Goal: Task Accomplishment & Management: Use online tool/utility

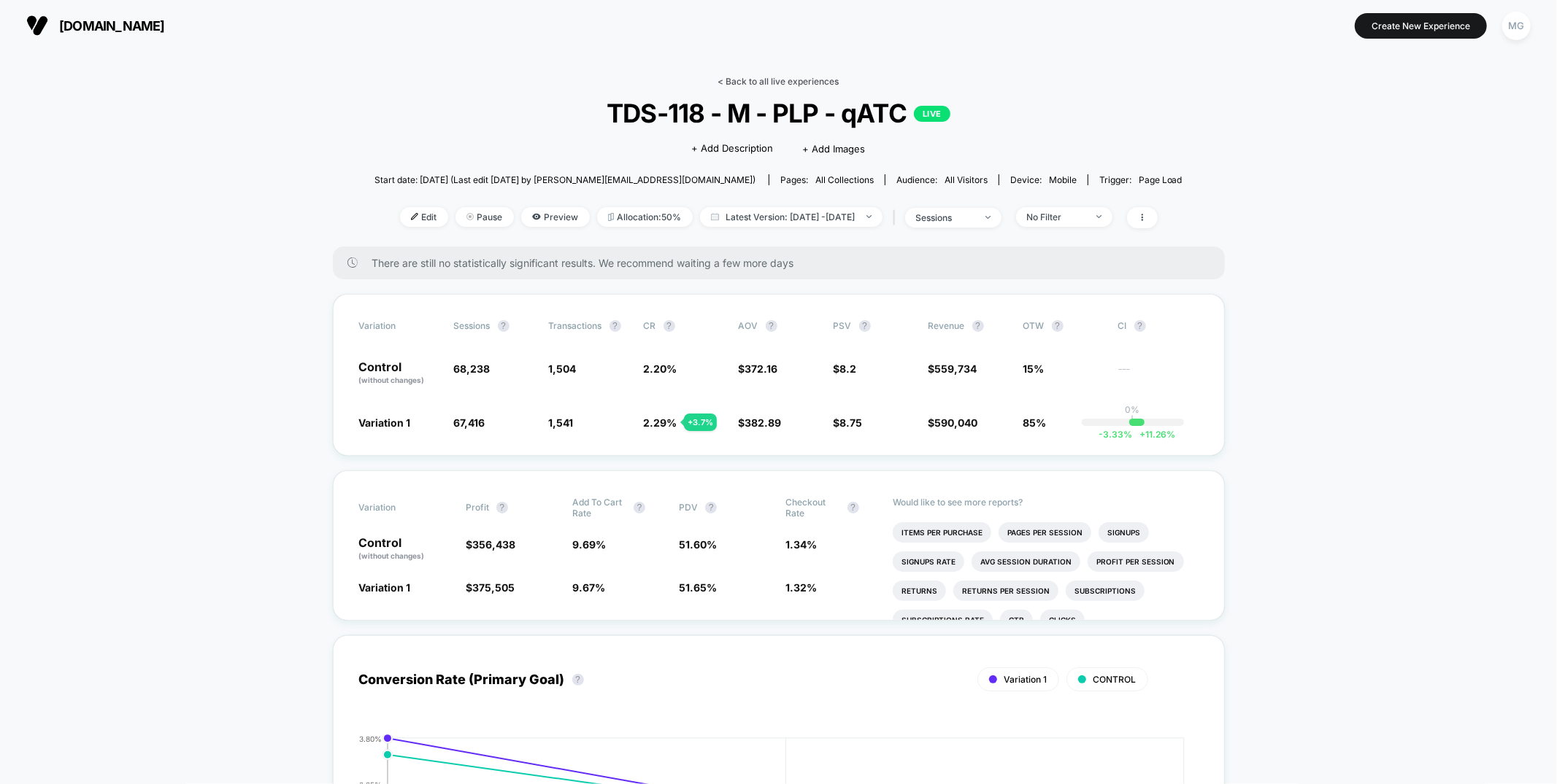
click at [756, 86] on link "< Back to all live experiences" at bounding box center [779, 81] width 121 height 11
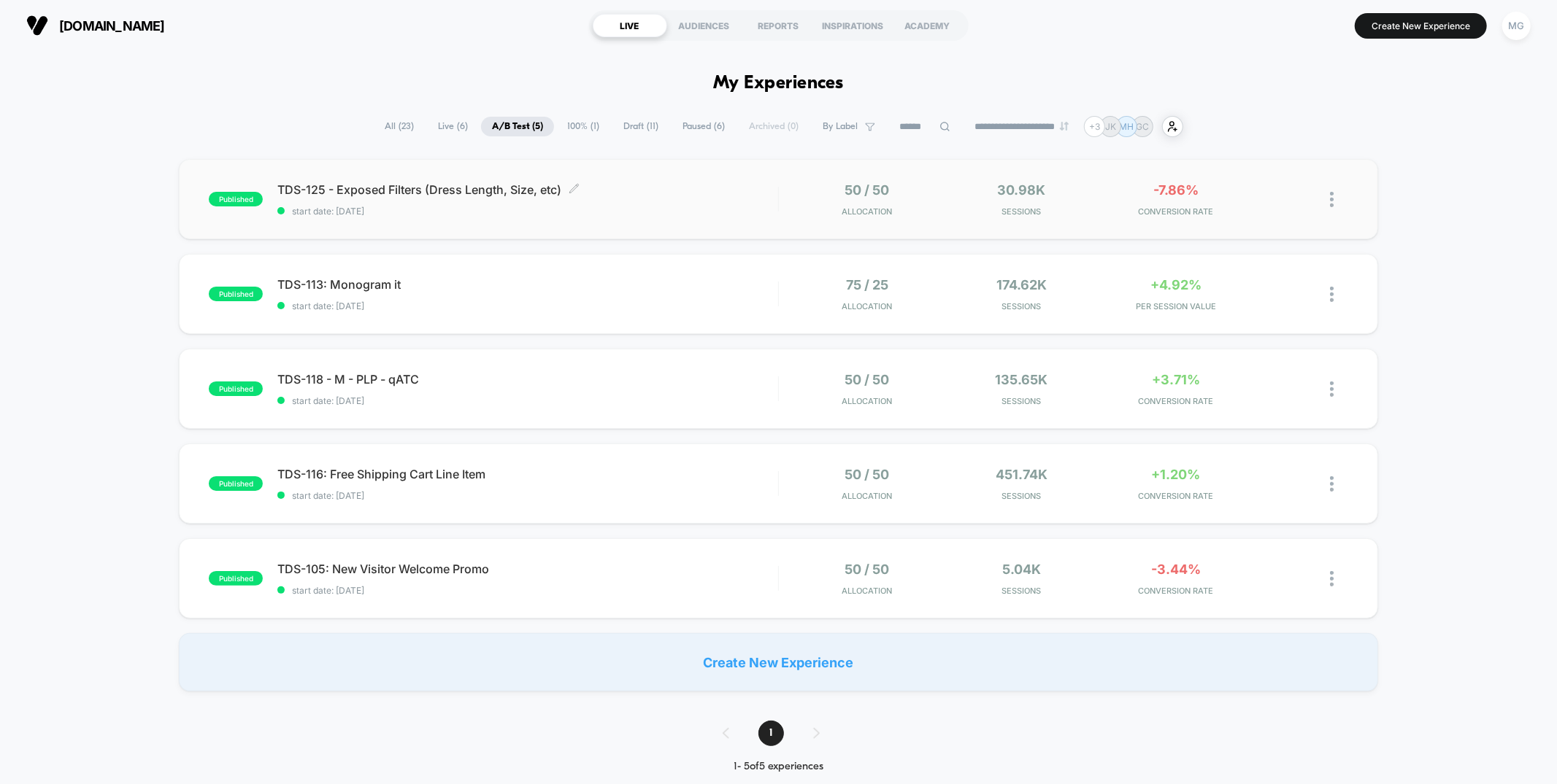
click at [670, 202] on div "TDS-125 - Exposed Filters (Dress Length, Size, etc) Click to edit experience de…" at bounding box center [527, 200] width 500 height 35
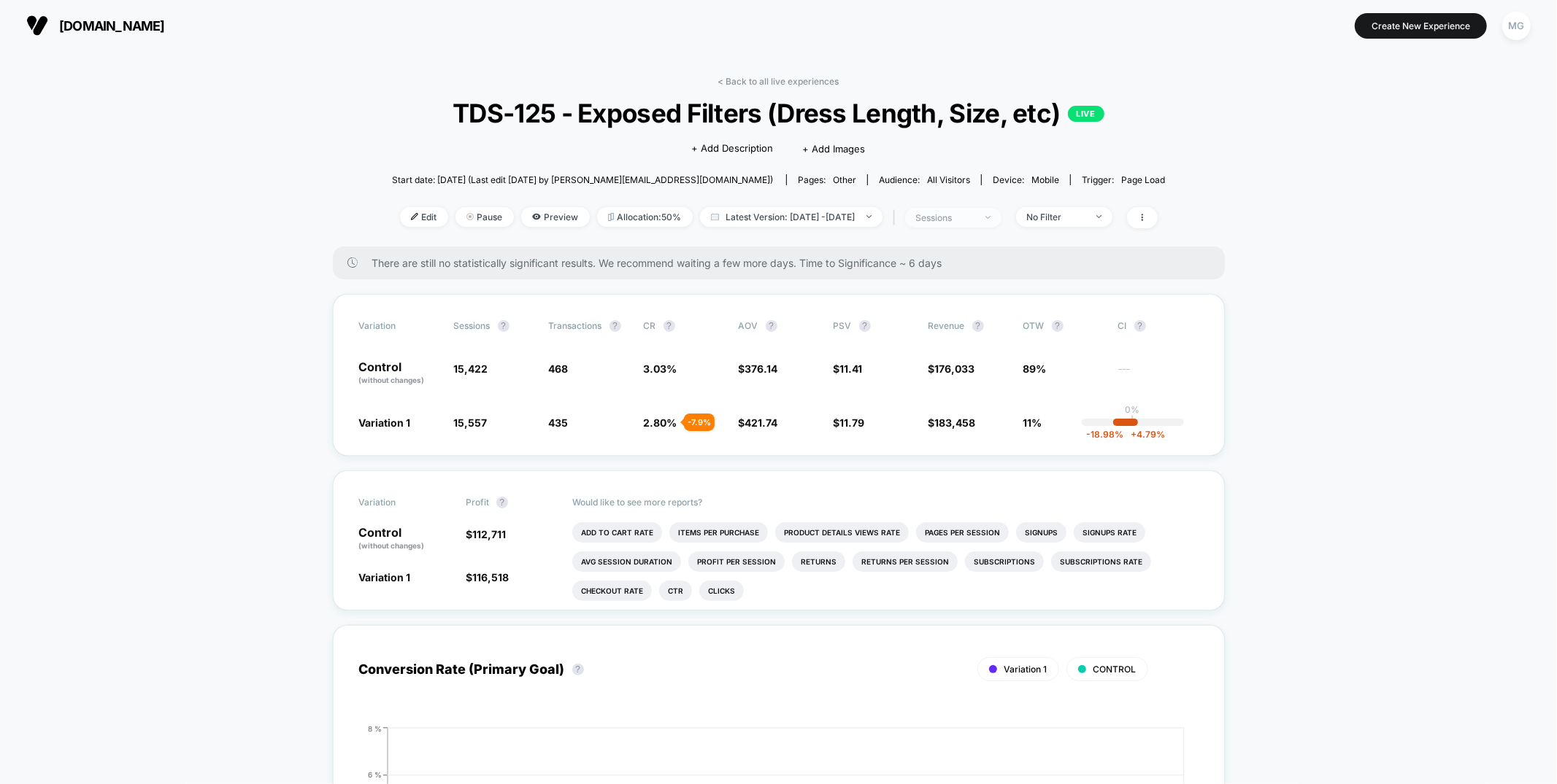
click at [1001, 221] on span "sessions" at bounding box center [953, 217] width 96 height 20
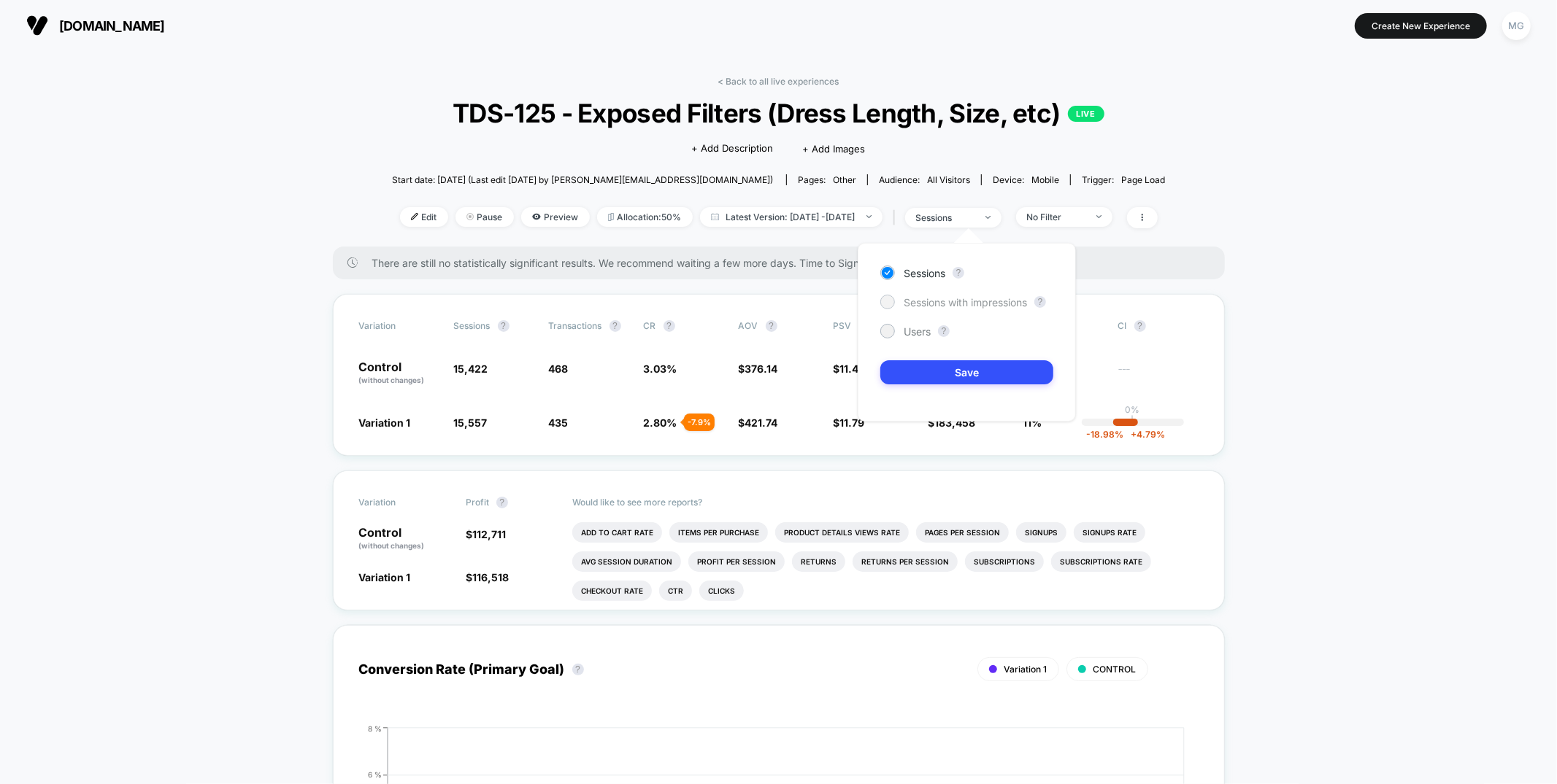
click at [991, 301] on span "Sessions with impressions" at bounding box center [965, 302] width 124 height 12
click at [956, 364] on button "Save" at bounding box center [967, 373] width 173 height 24
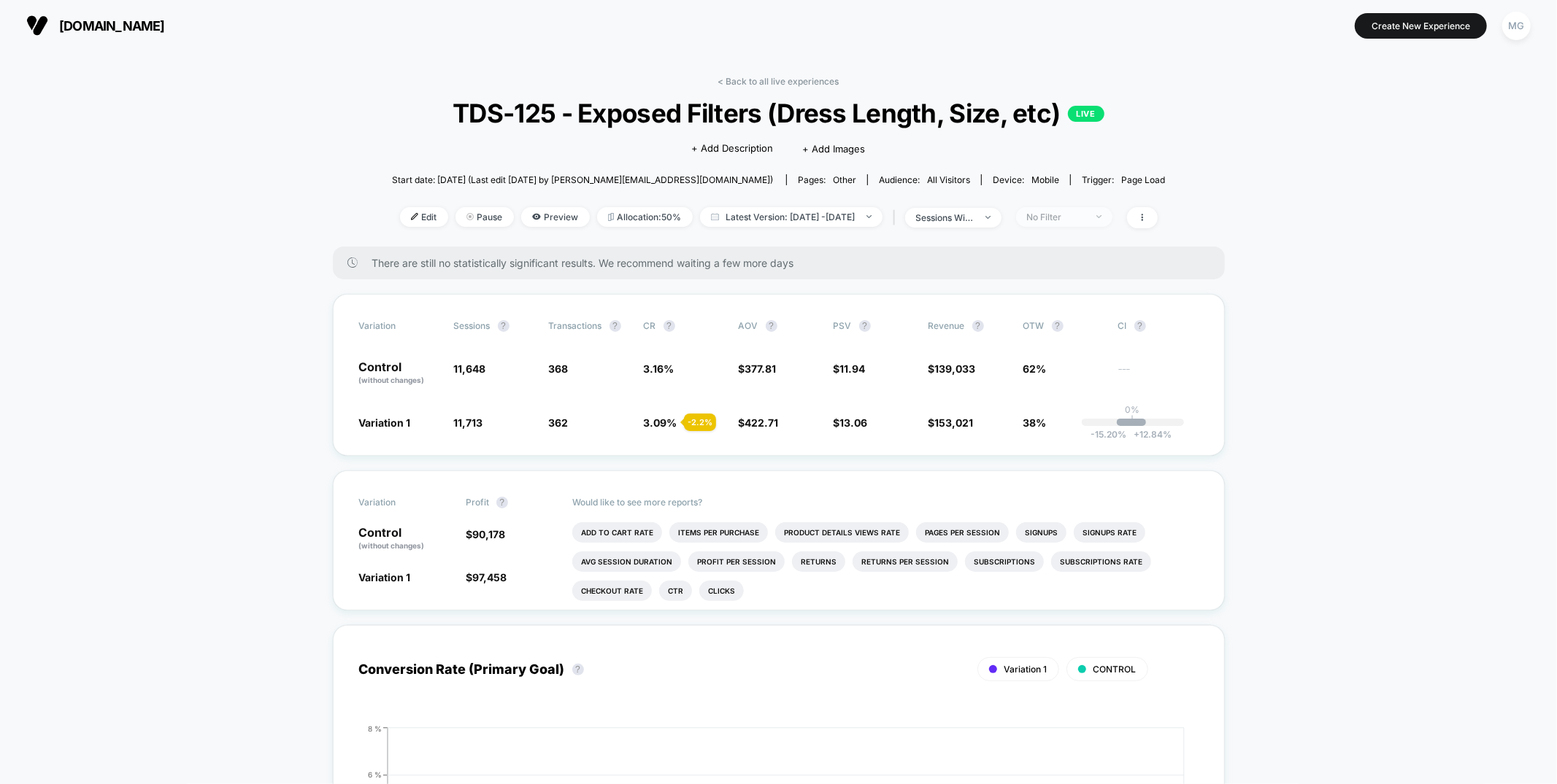
click at [1085, 218] on div "No Filter" at bounding box center [1055, 217] width 58 height 11
click at [626, 530] on li "Add To Cart Rate" at bounding box center [617, 533] width 90 height 21
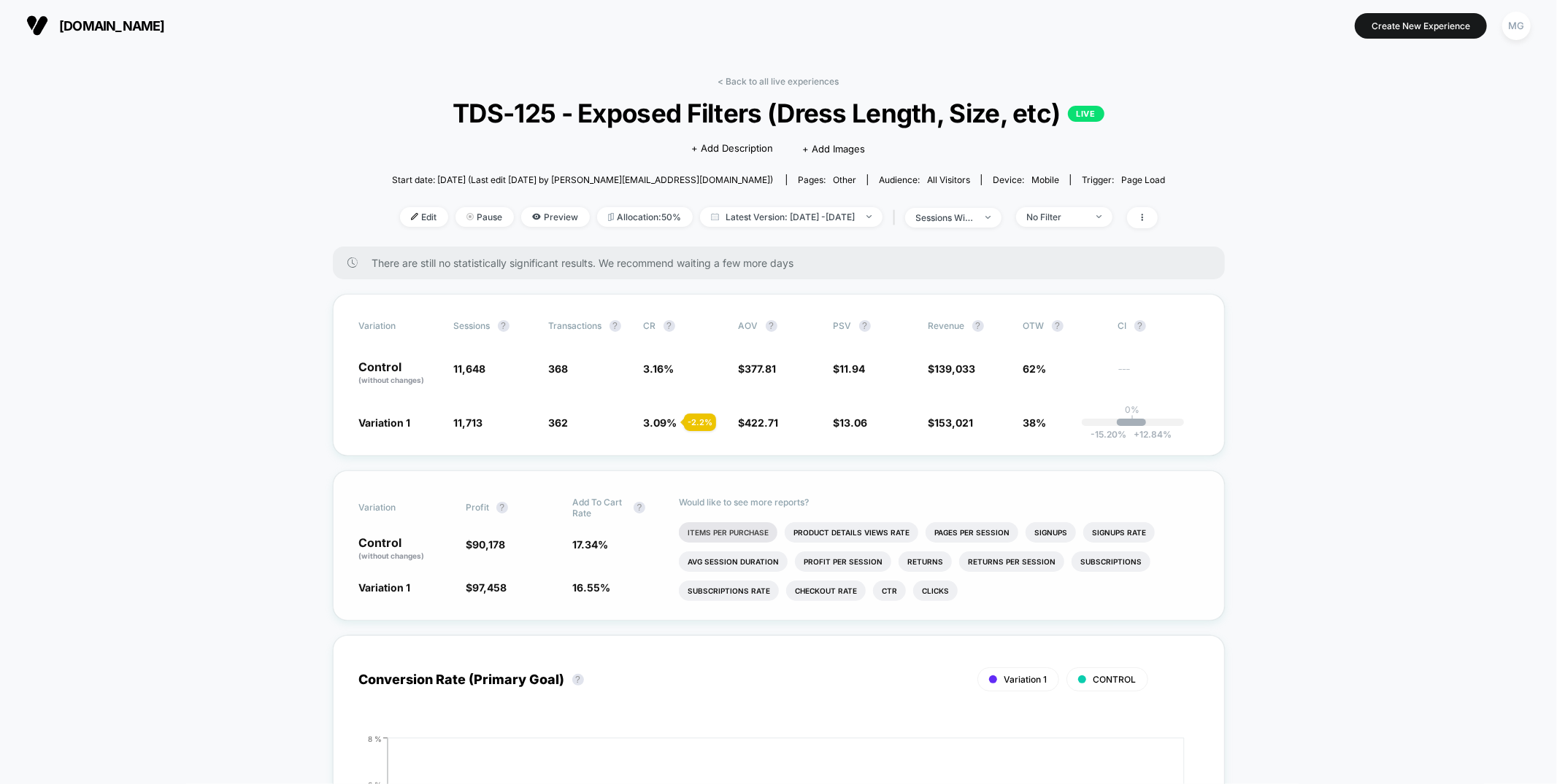
click at [750, 535] on li "Items Per Purchase" at bounding box center [728, 533] width 99 height 21
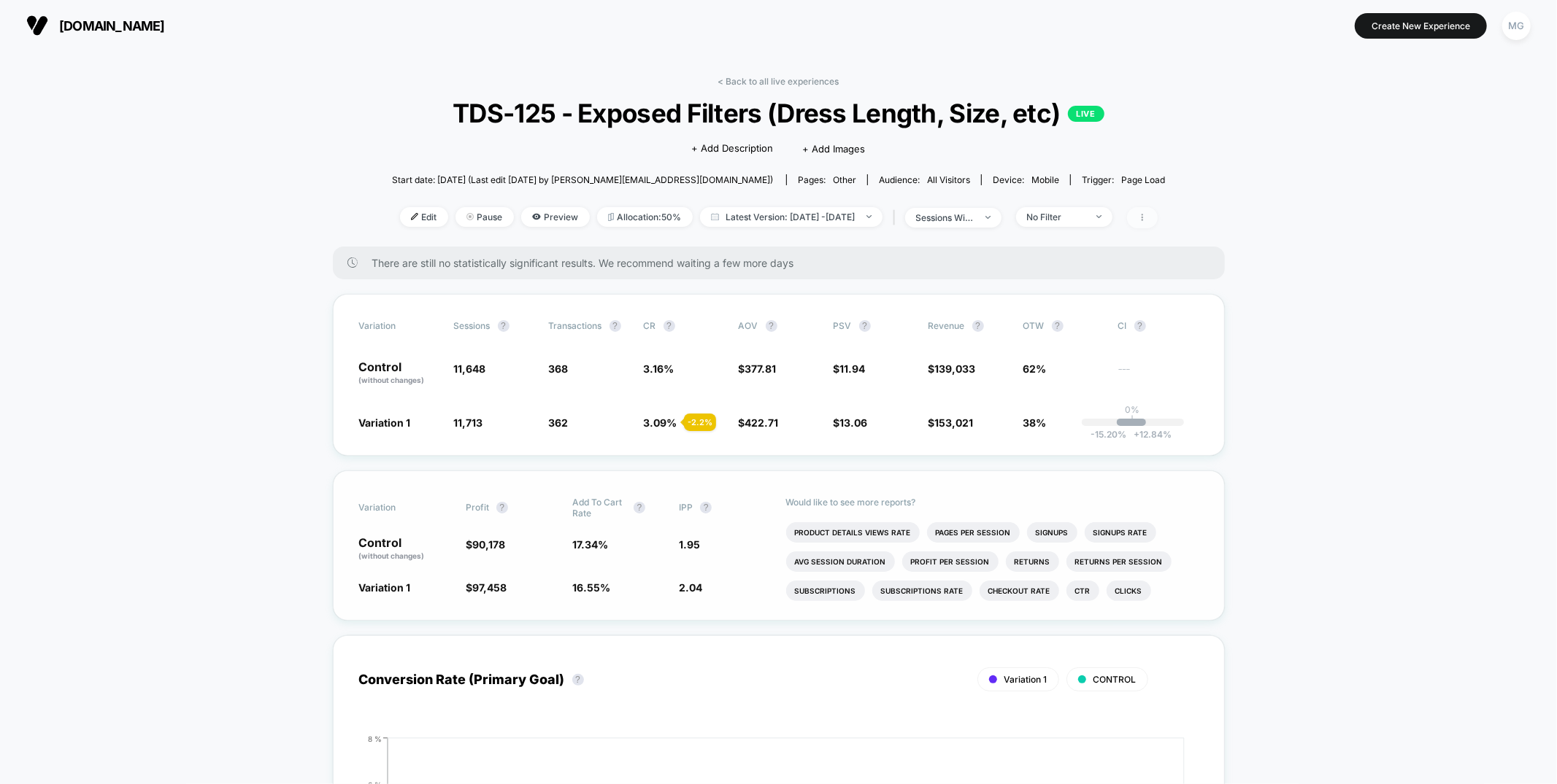
click at [1157, 223] on span at bounding box center [1142, 217] width 30 height 21
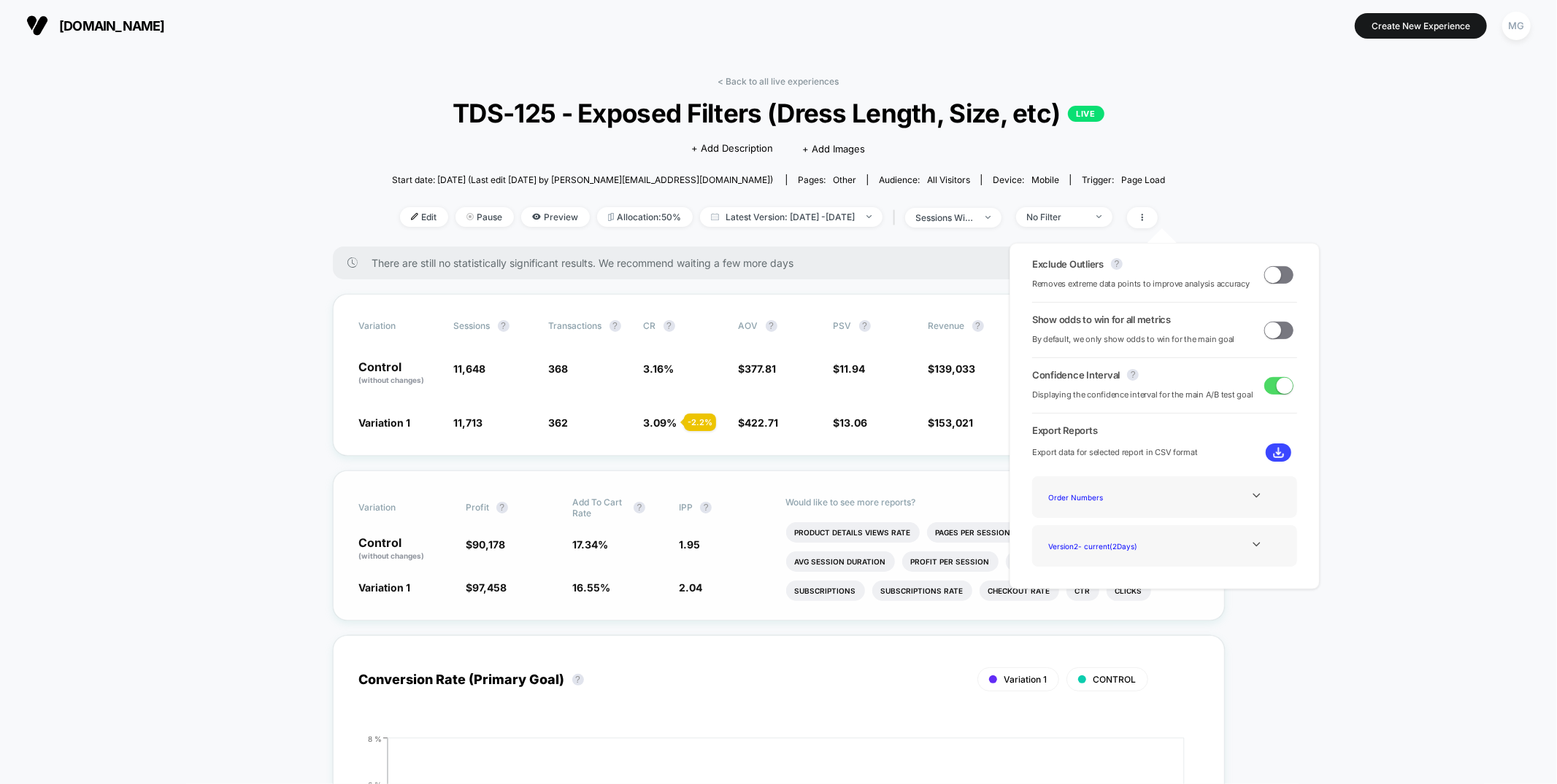
click at [1279, 279] on span at bounding box center [1278, 275] width 29 height 17
click at [1272, 326] on span at bounding box center [1272, 330] width 16 height 16
click at [756, 472] on div "Variation Profit ? Add To Cart Rate ? IPP ? Control (without changes) $ 89,615 …" at bounding box center [779, 546] width 891 height 151
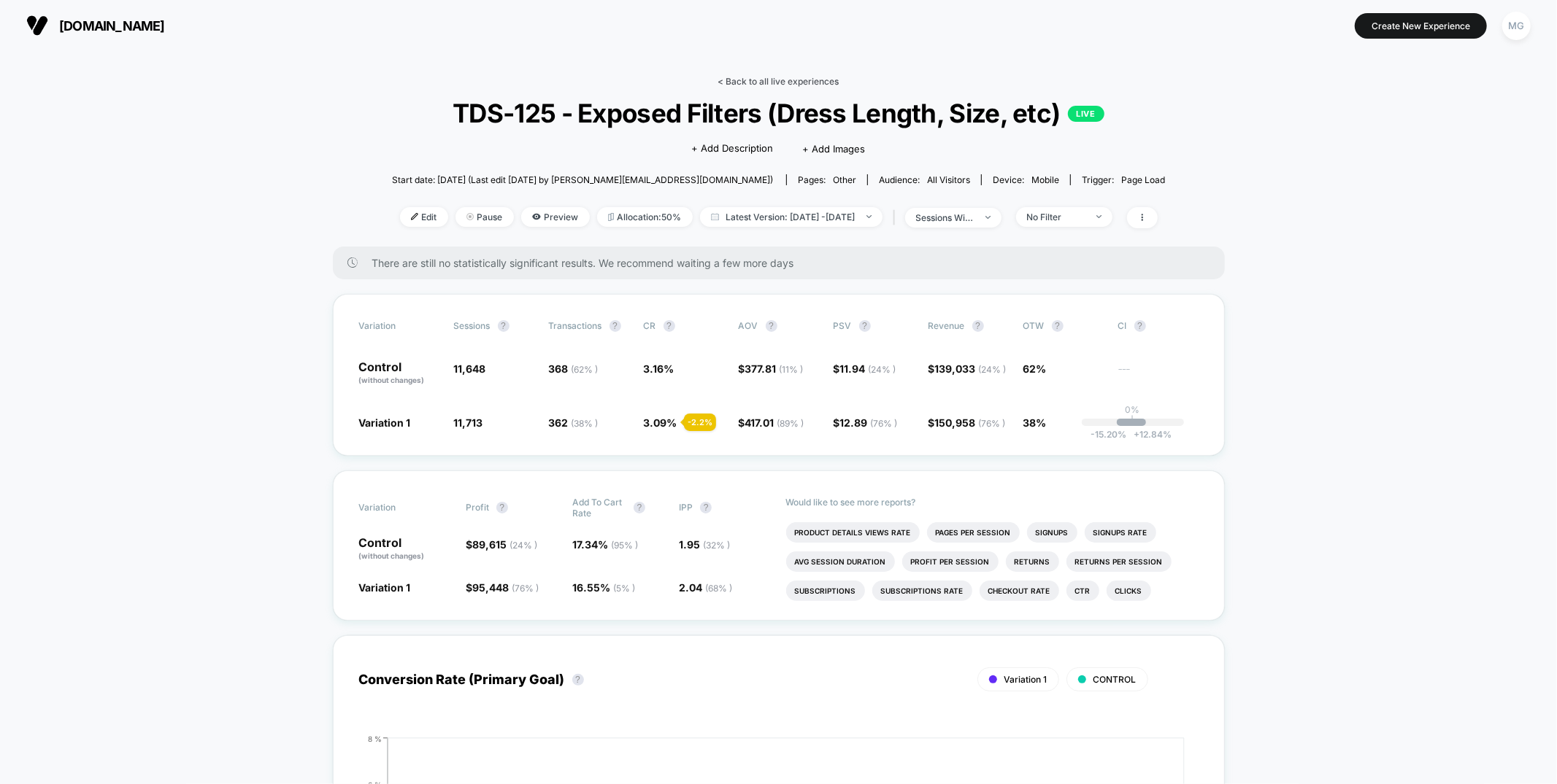
click at [785, 80] on link "< Back to all live experiences" at bounding box center [779, 81] width 121 height 11
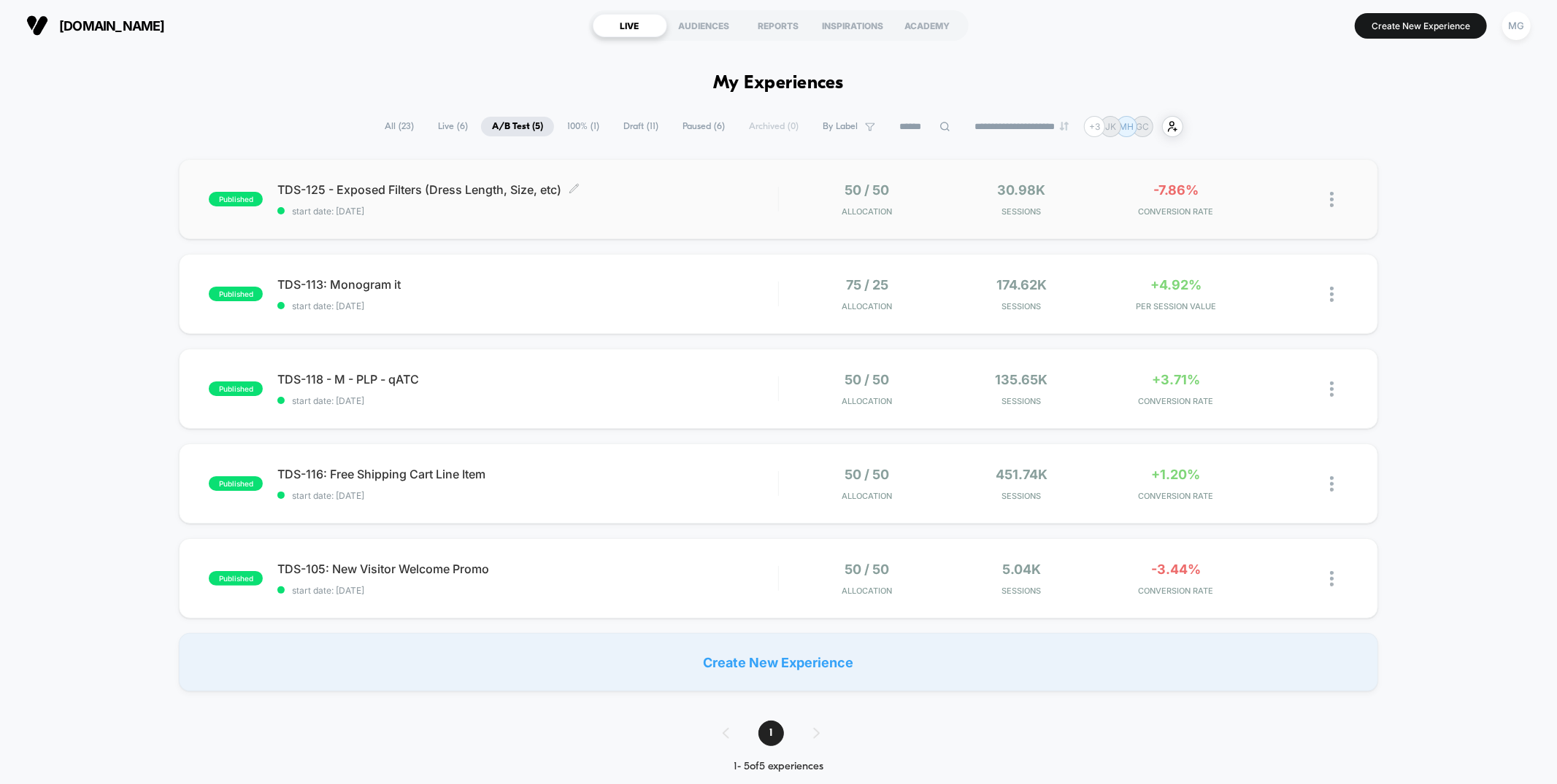
click at [685, 189] on span "TDS-125 - Exposed Filters (Dress Length, Size, etc) Click to edit experience de…" at bounding box center [527, 190] width 500 height 15
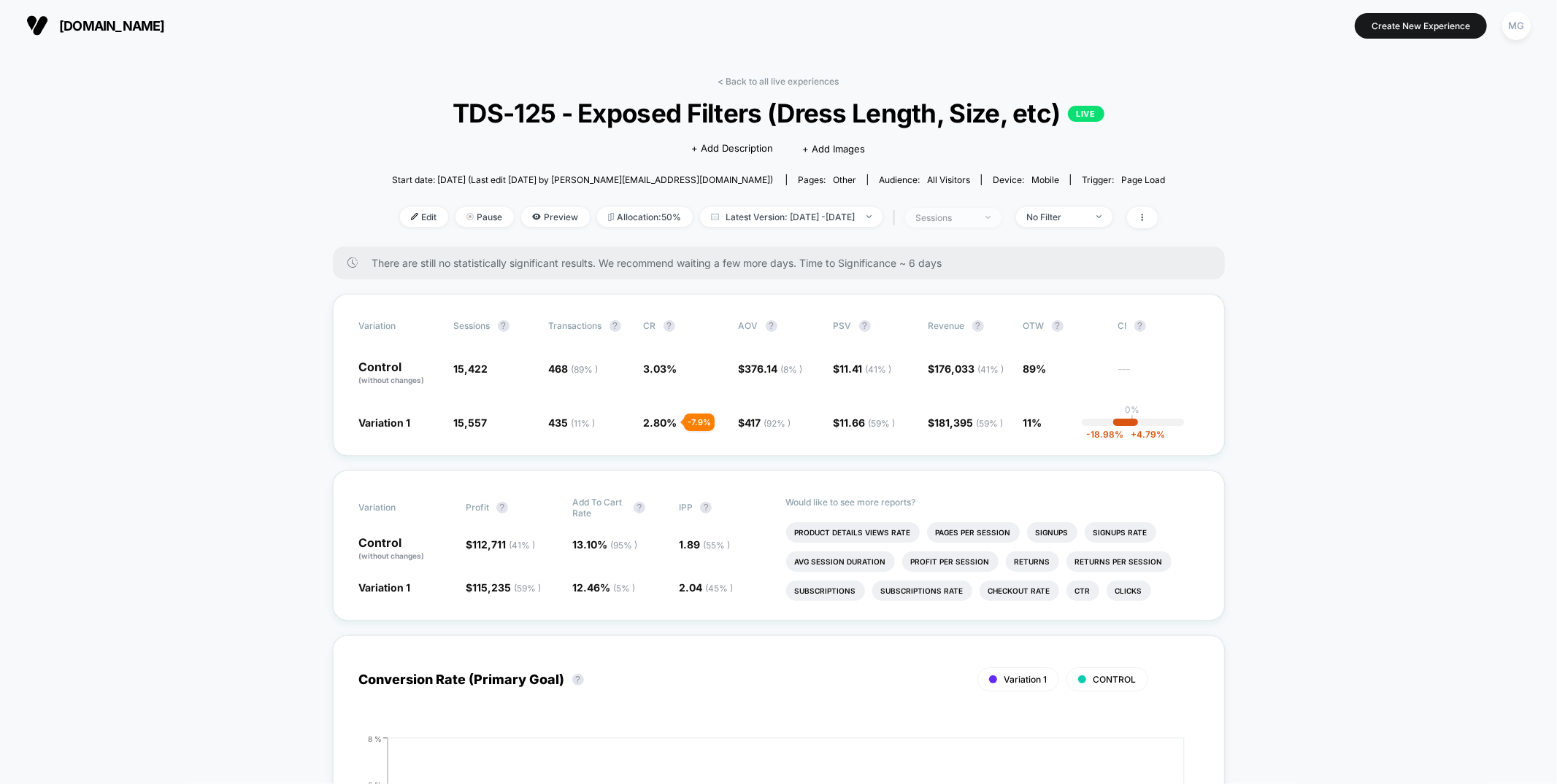
click at [972, 224] on span "sessions" at bounding box center [953, 217] width 96 height 20
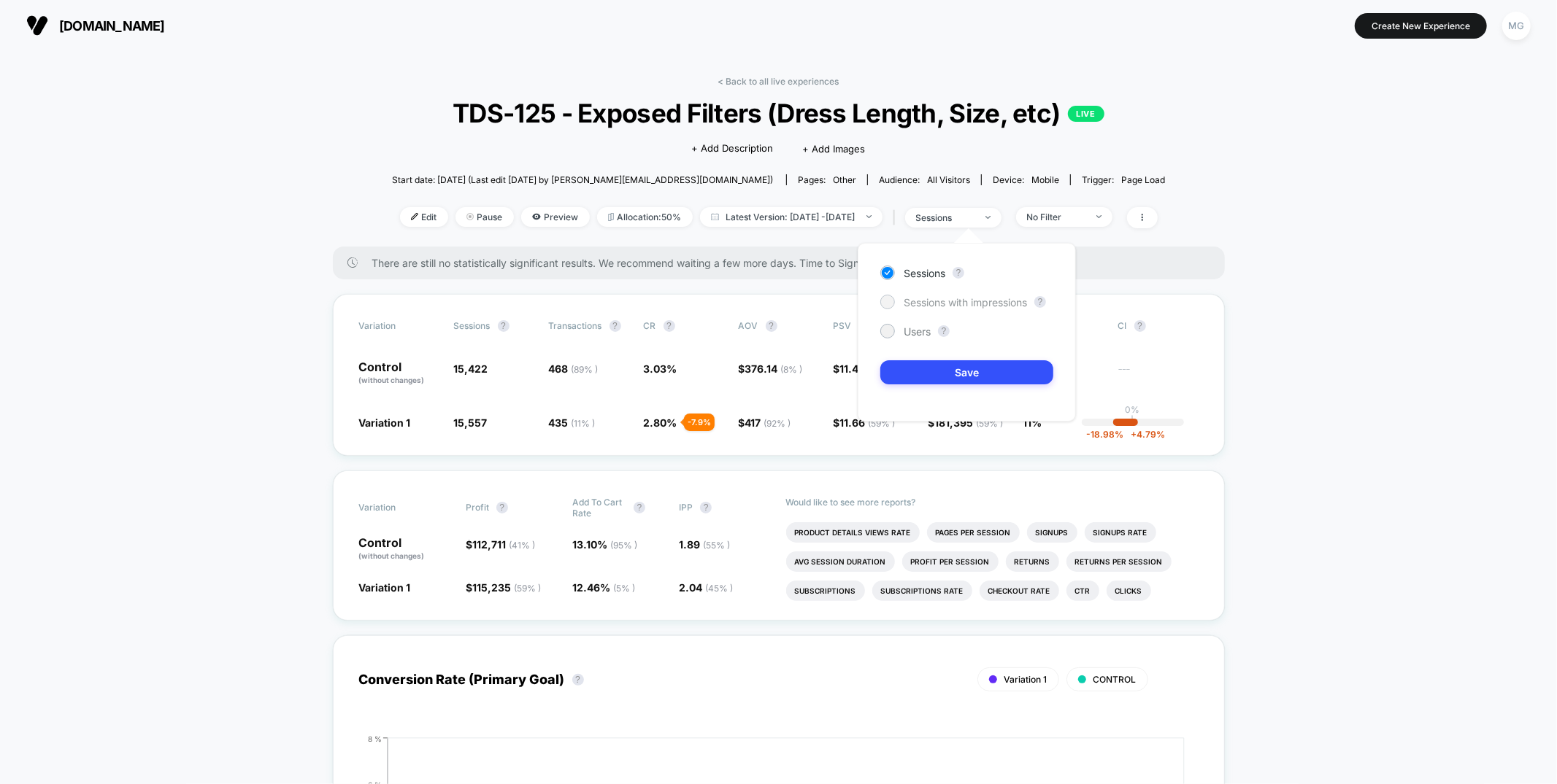
click at [942, 300] on span "Sessions with impressions" at bounding box center [965, 302] width 124 height 12
click at [923, 366] on button "Save" at bounding box center [967, 373] width 173 height 24
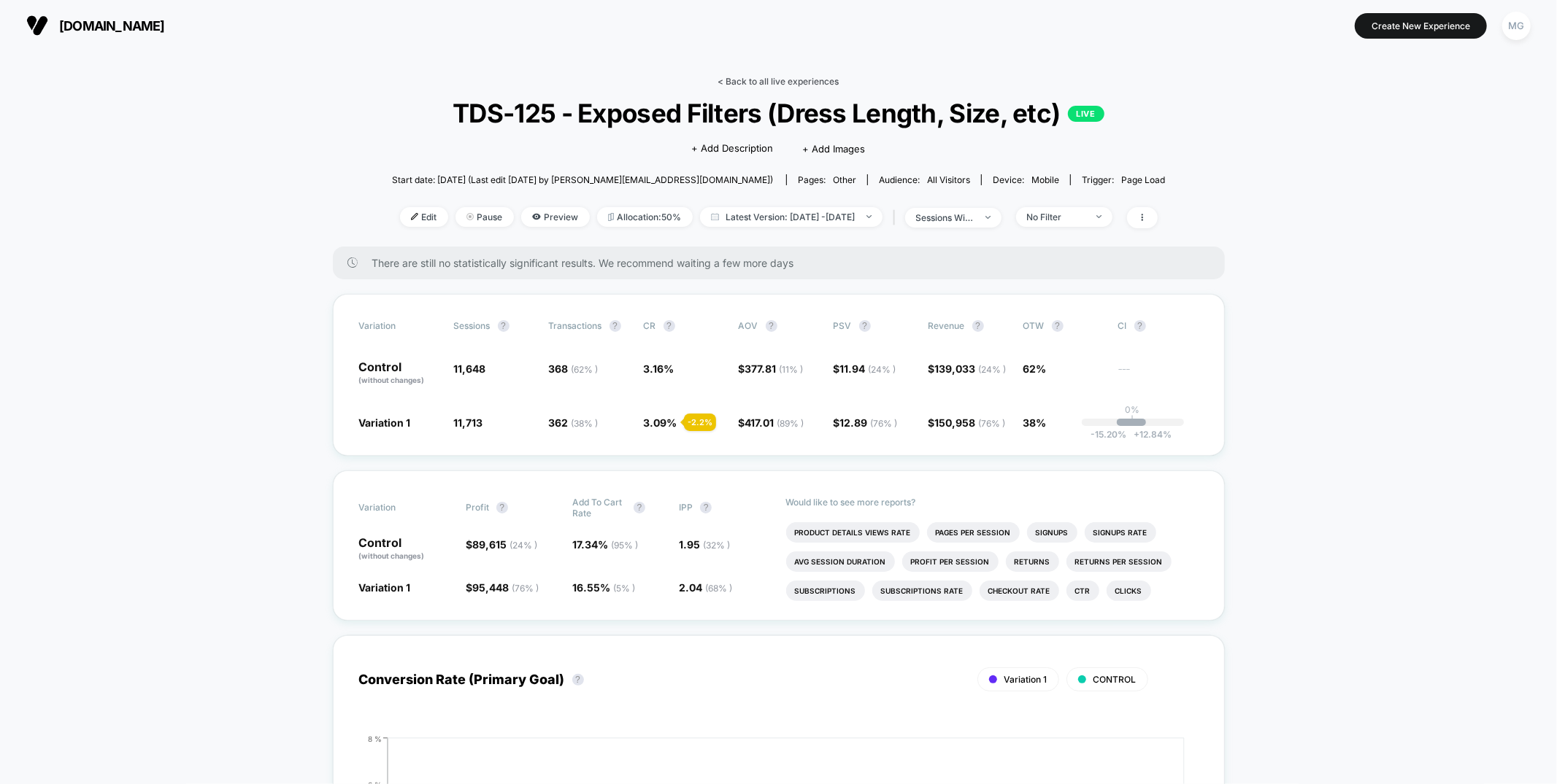
click at [775, 81] on link "< Back to all live experiences" at bounding box center [779, 81] width 121 height 11
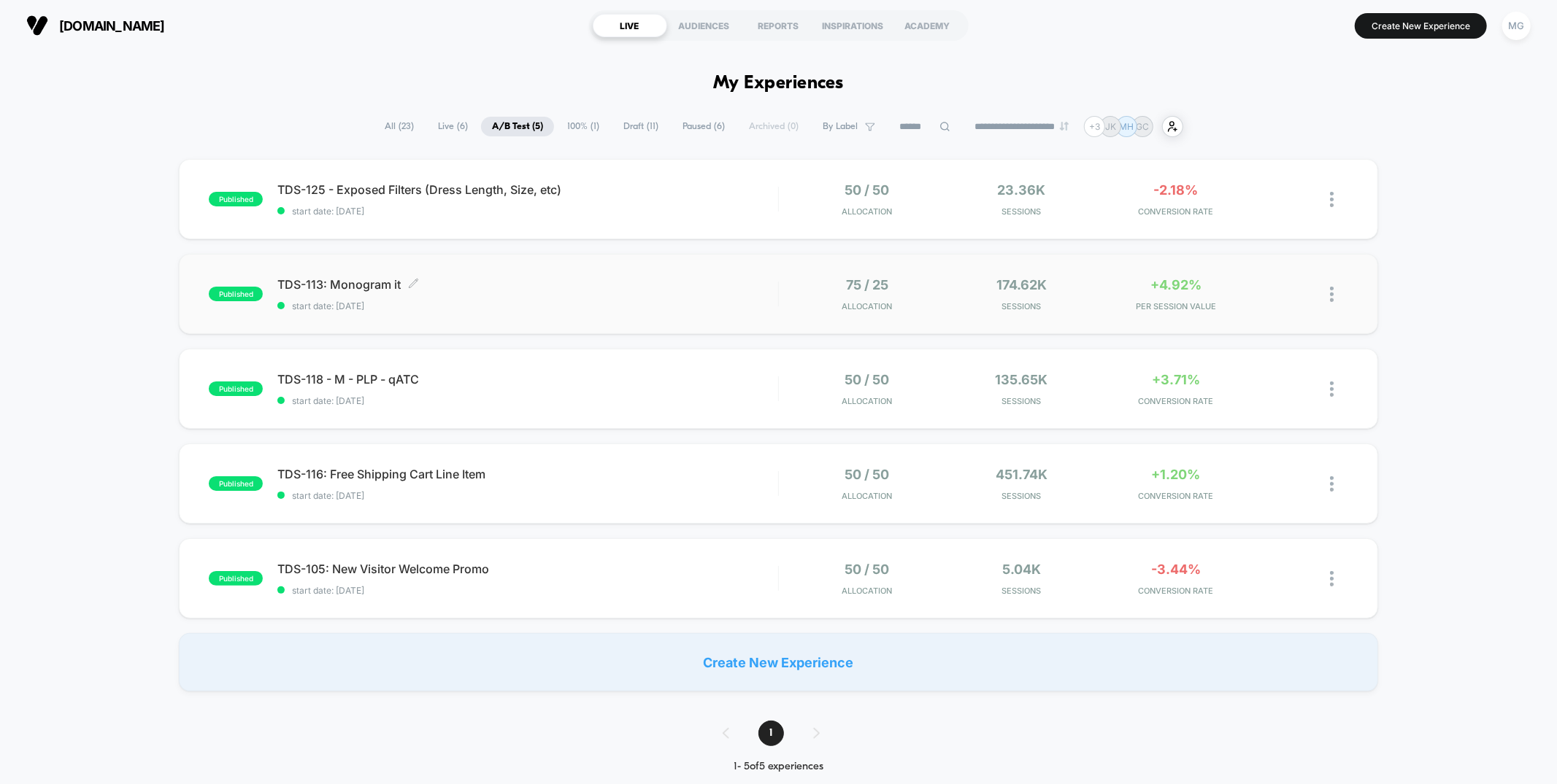
click at [649, 283] on span "TDS-113: Monogram it Click to edit experience details" at bounding box center [527, 284] width 500 height 15
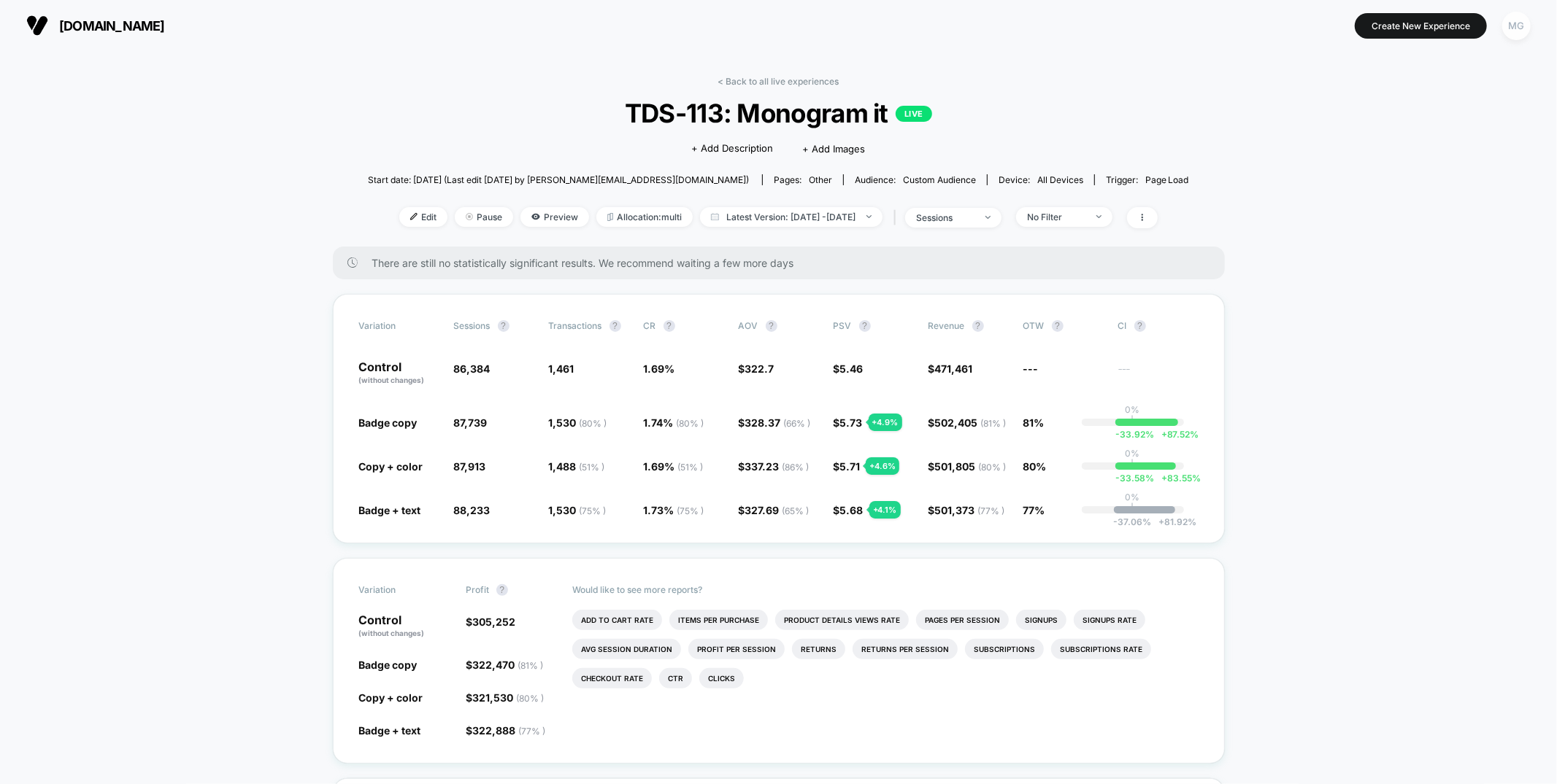
click at [1524, 20] on div "MG" at bounding box center [1515, 25] width 29 height 29
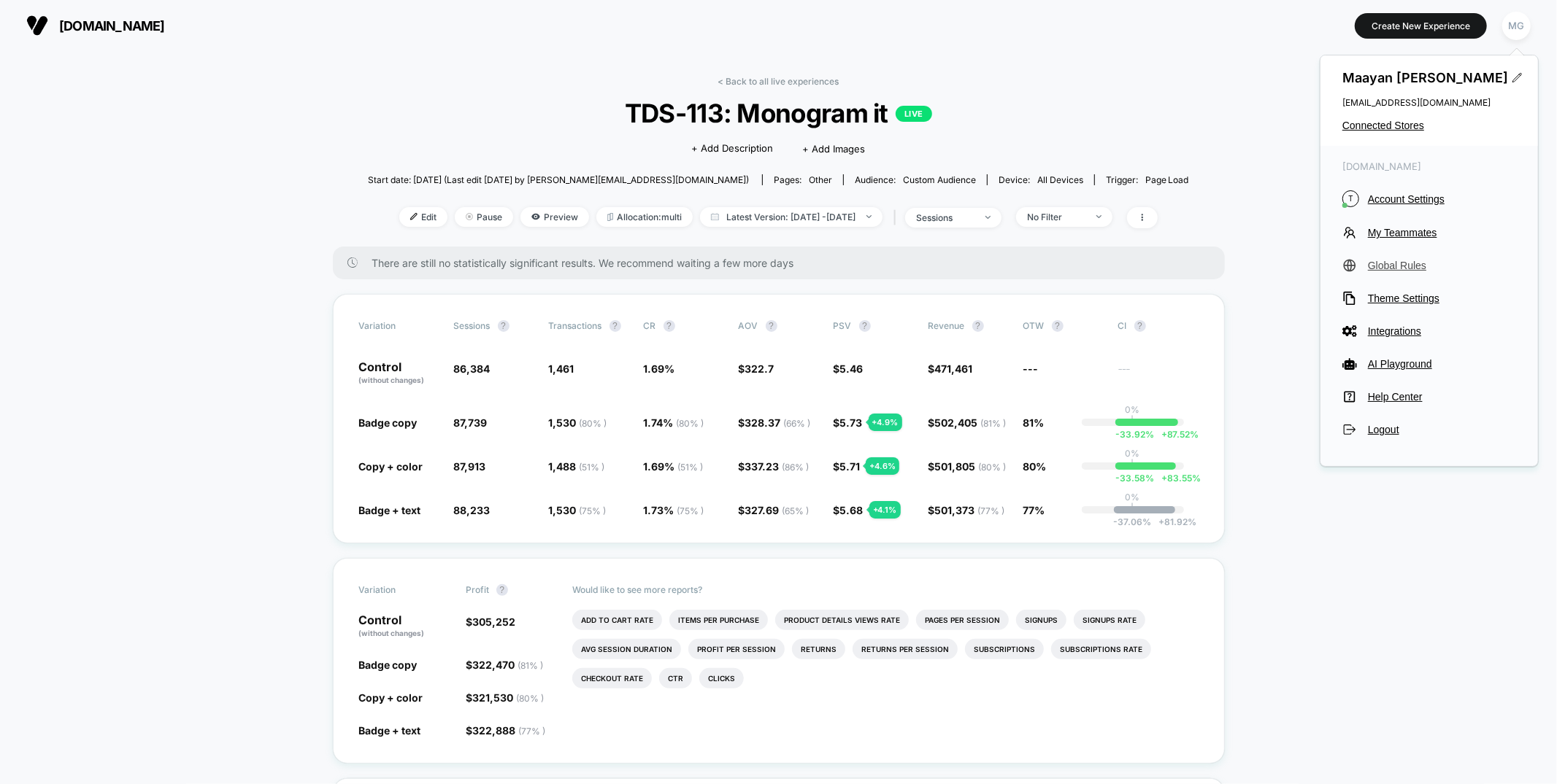
click at [1386, 262] on span "Global Rules" at bounding box center [1441, 265] width 148 height 11
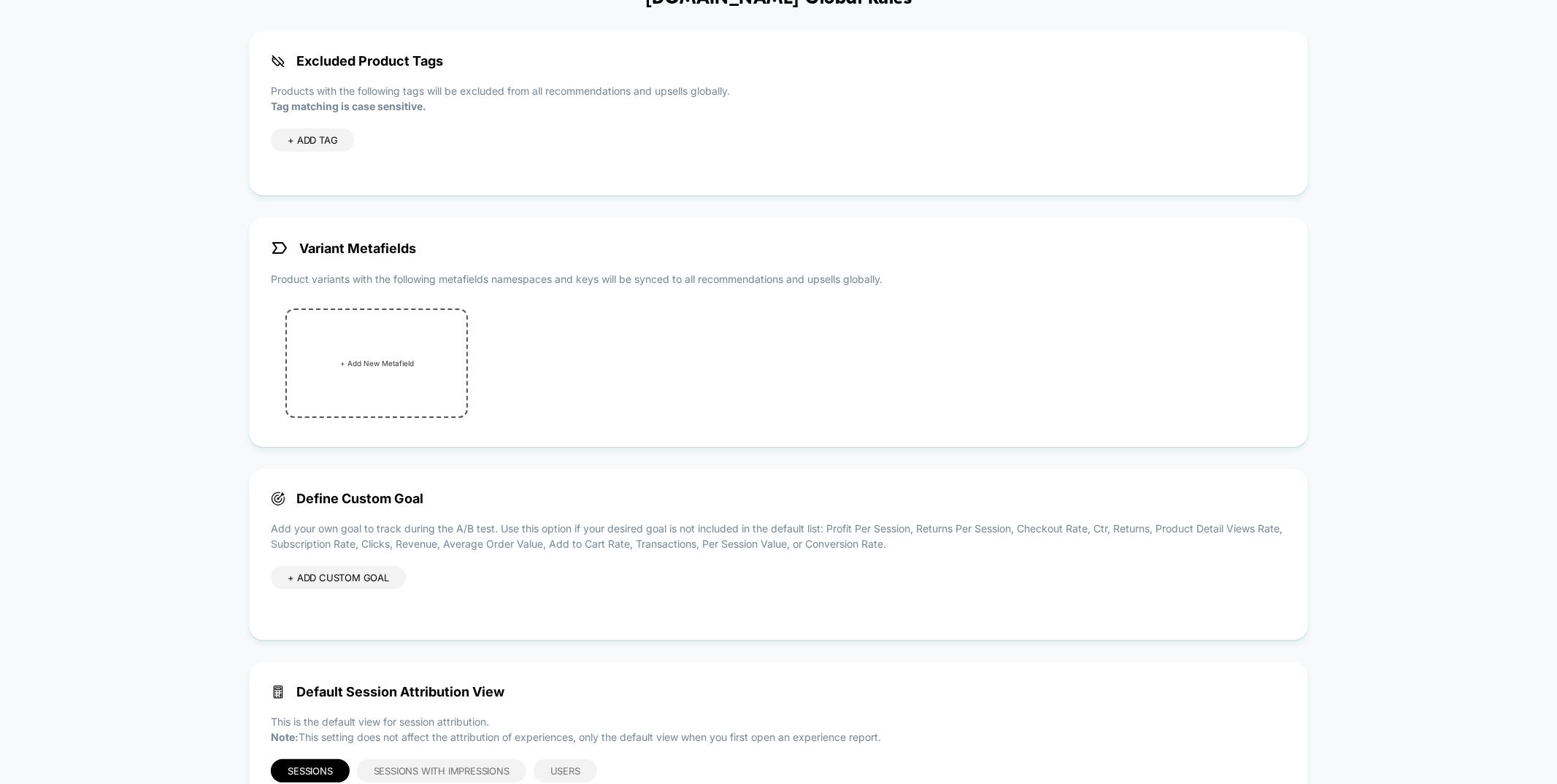
scroll to position [168, 0]
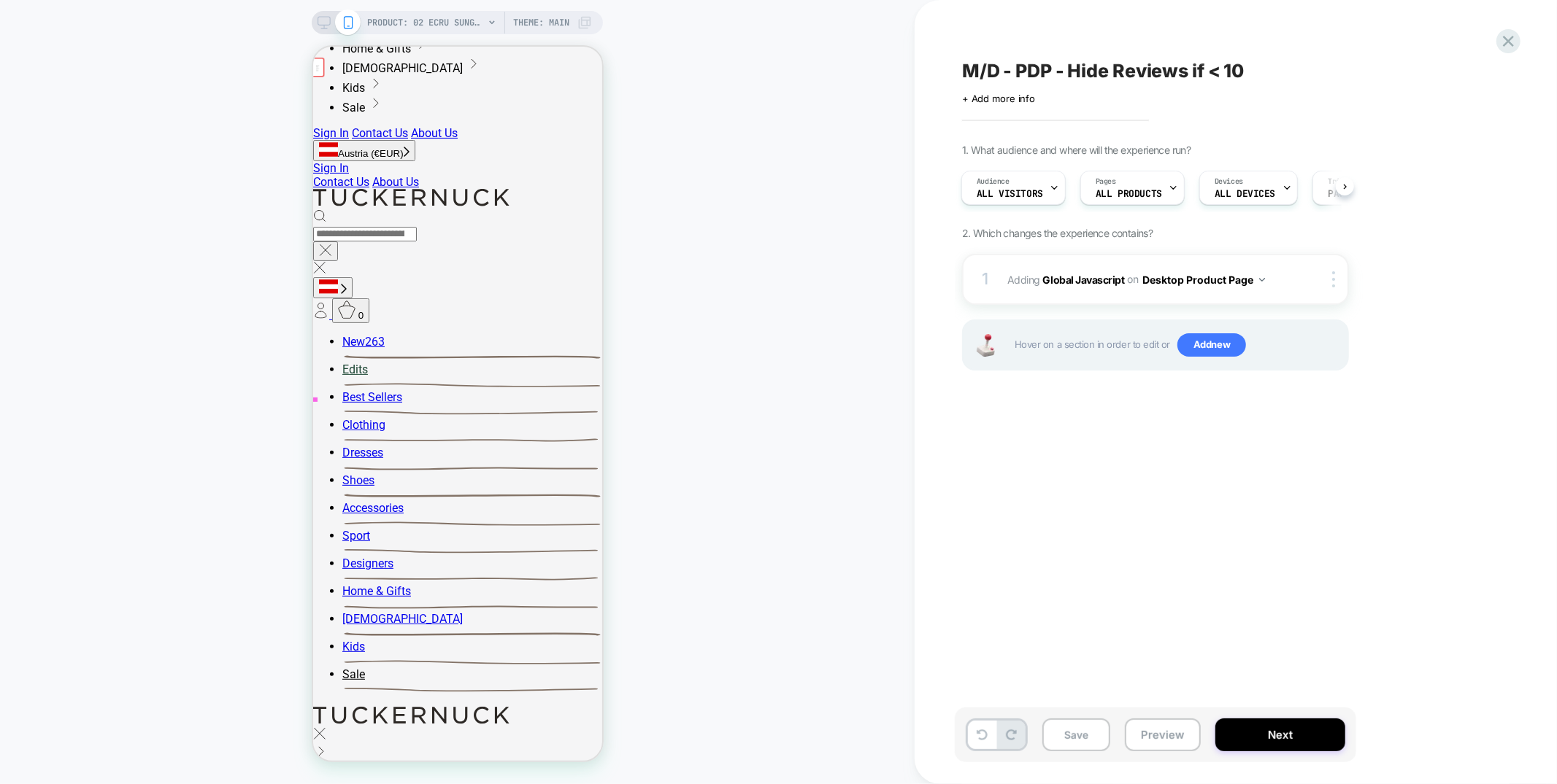
scroll to position [301, 0]
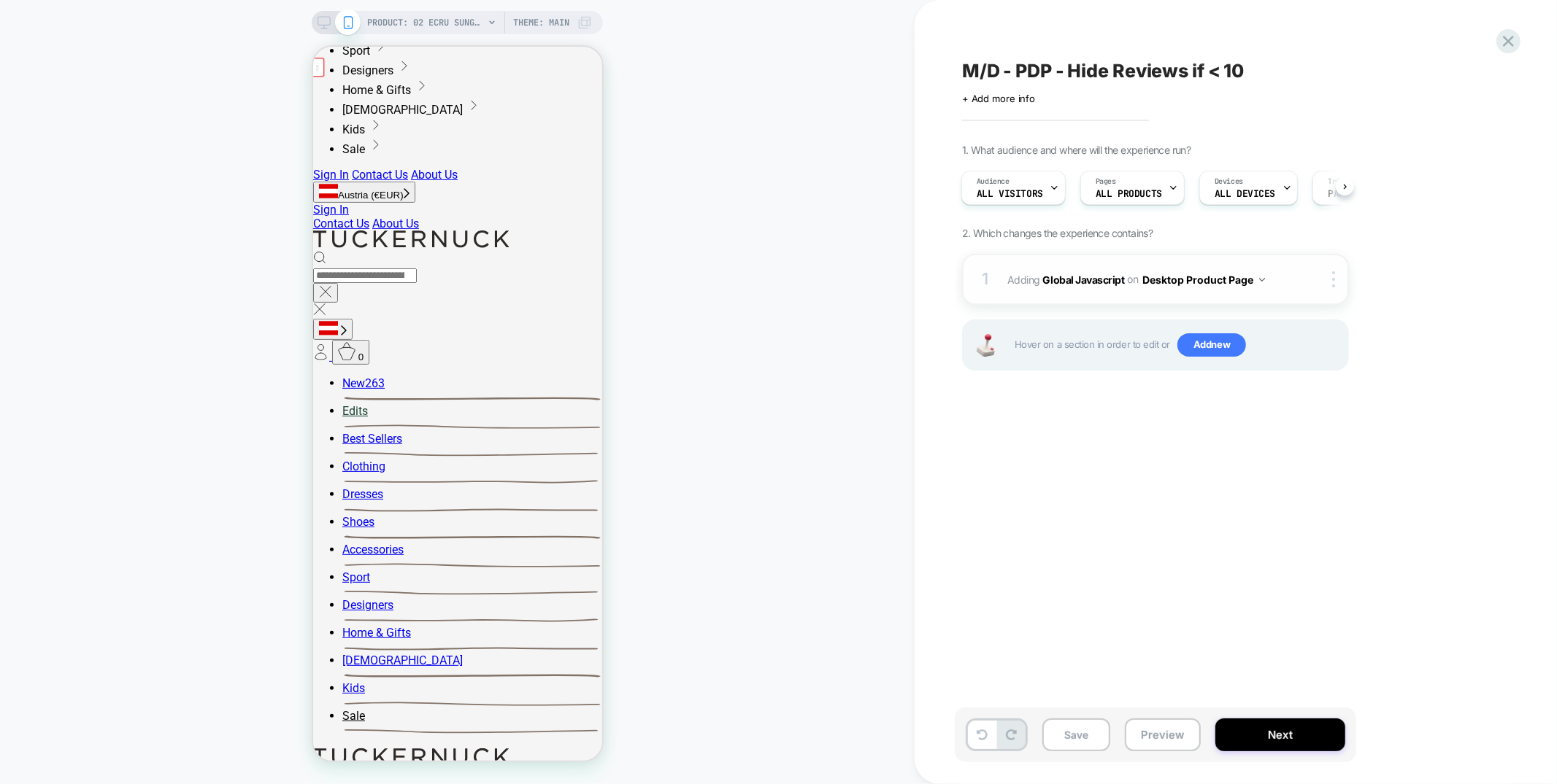
click at [0, 0] on span "Adding Global Javascript on Desktop Product Page" at bounding box center [0, 0] width 0 height 0
click at [320, 17] on icon at bounding box center [324, 22] width 13 height 13
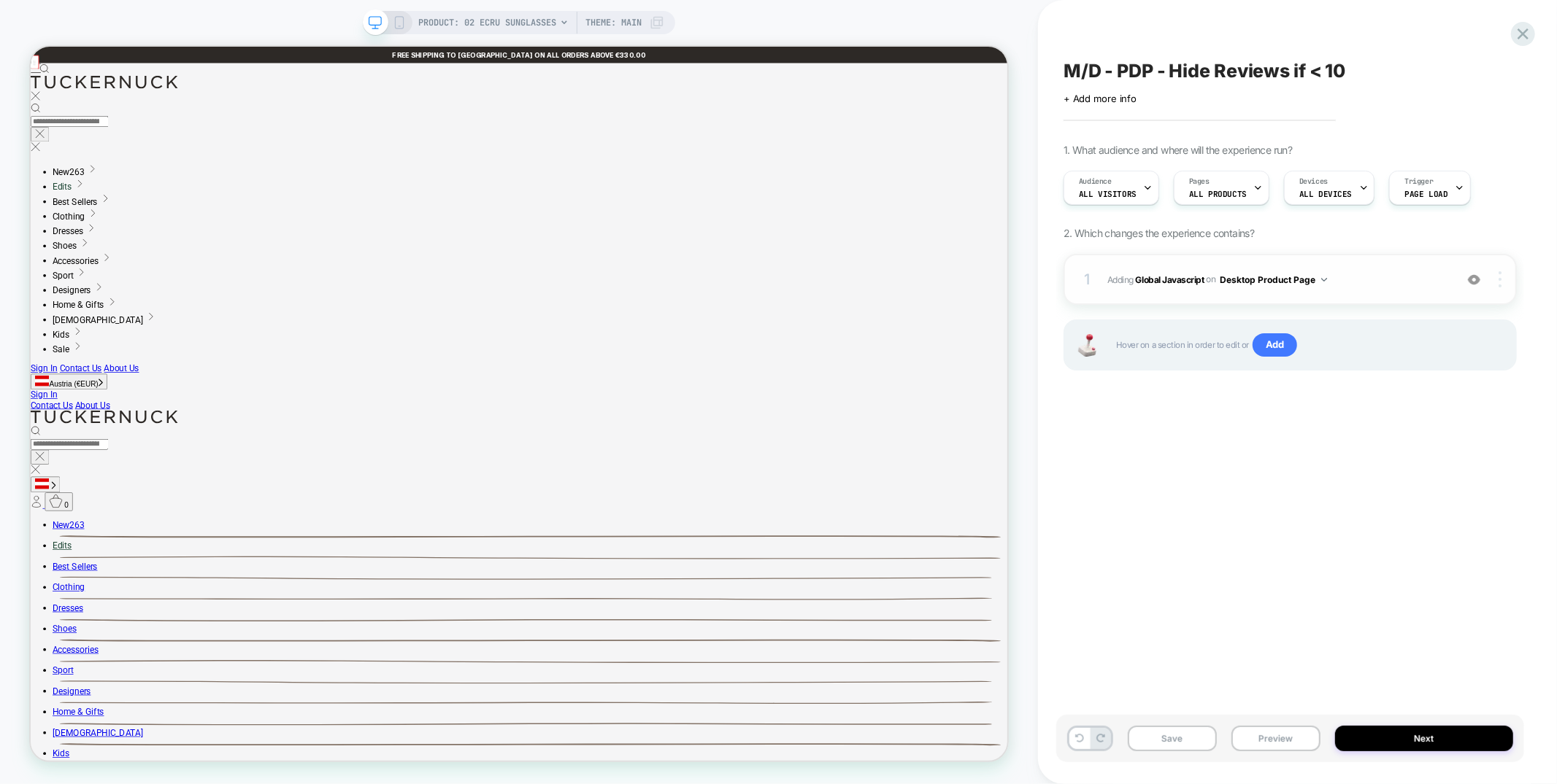
click at [0, 0] on img at bounding box center [0, 0] width 0 height 0
click at [0, 0] on div at bounding box center [0, 0] width 0 height 0
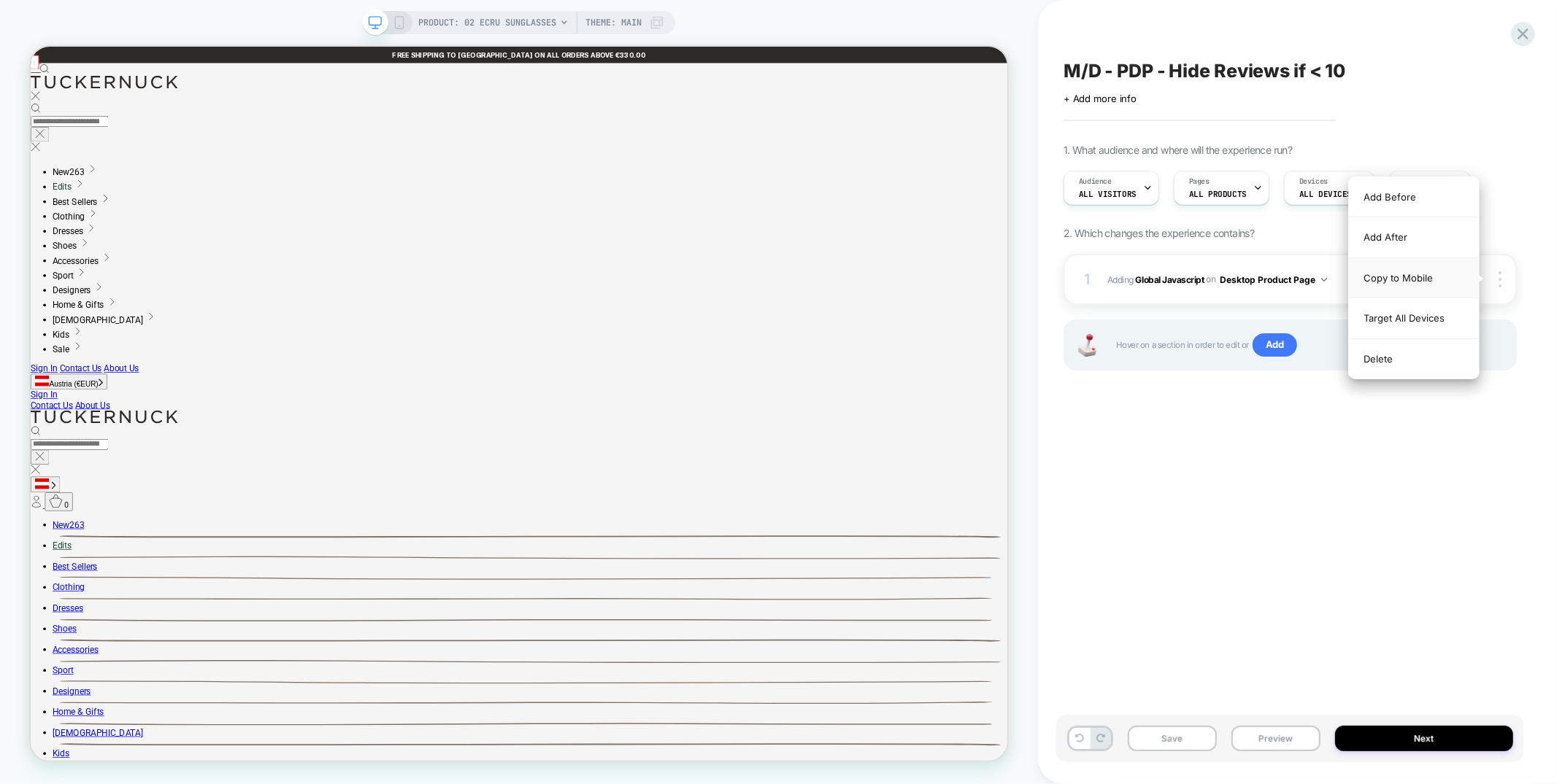
click at [0, 0] on div "Copy to Mobile" at bounding box center [0, 0] width 0 height 0
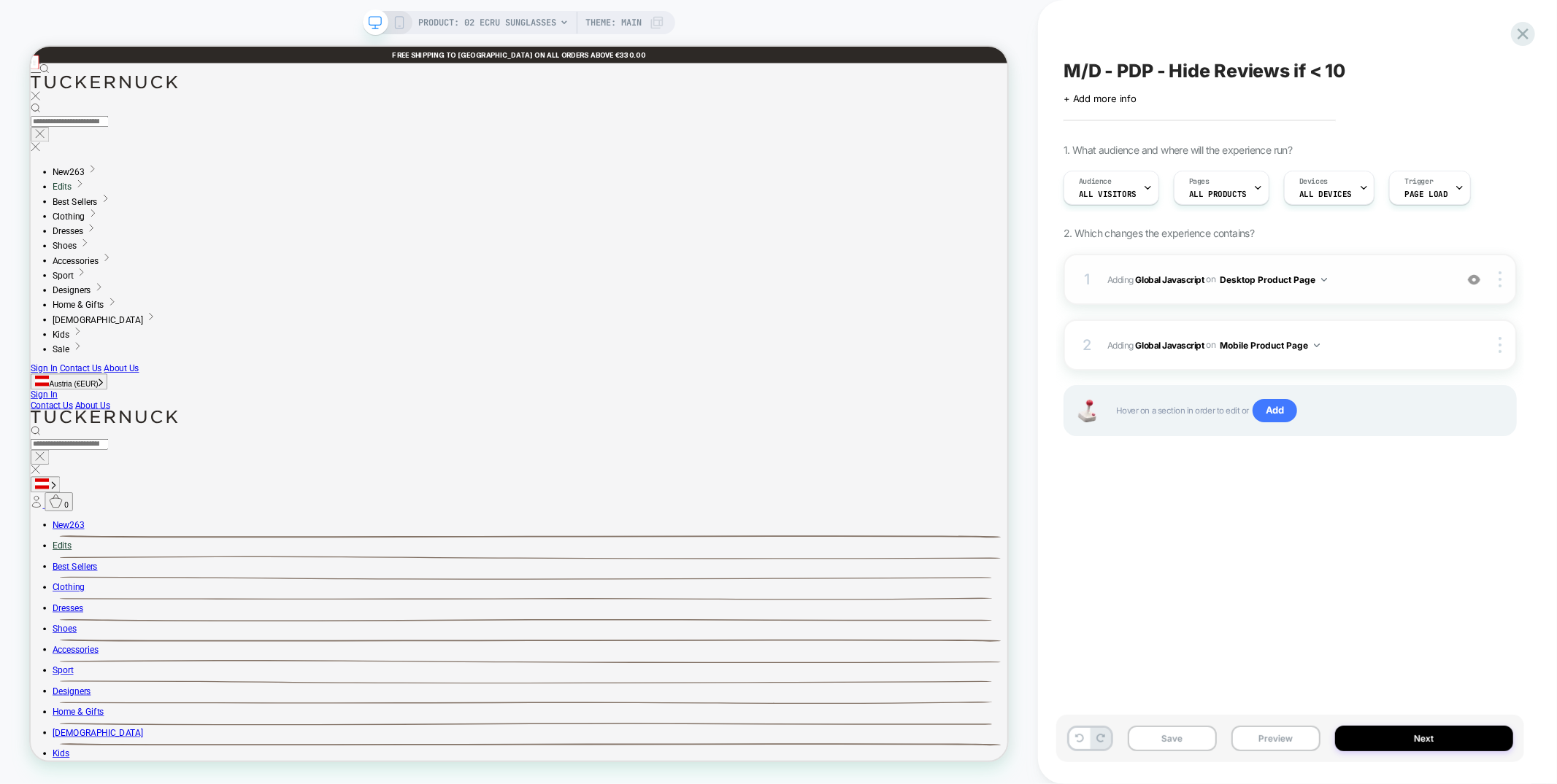
click at [0, 0] on div "1 Adding Global Javascript on Desktop Product Page Add Before Add After Copy to…" at bounding box center [0, 0] width 0 height 0
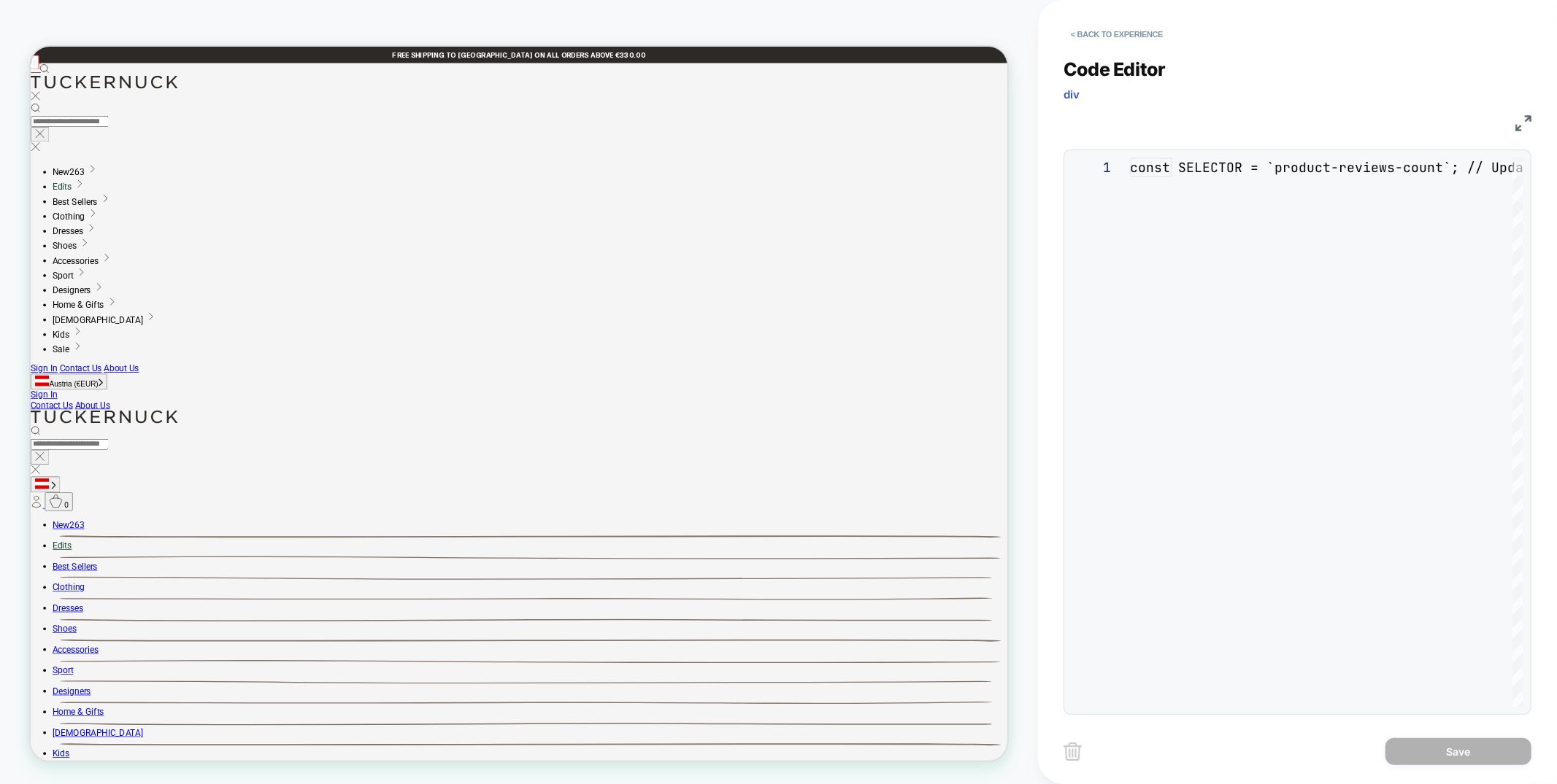
scroll to position [197, 0]
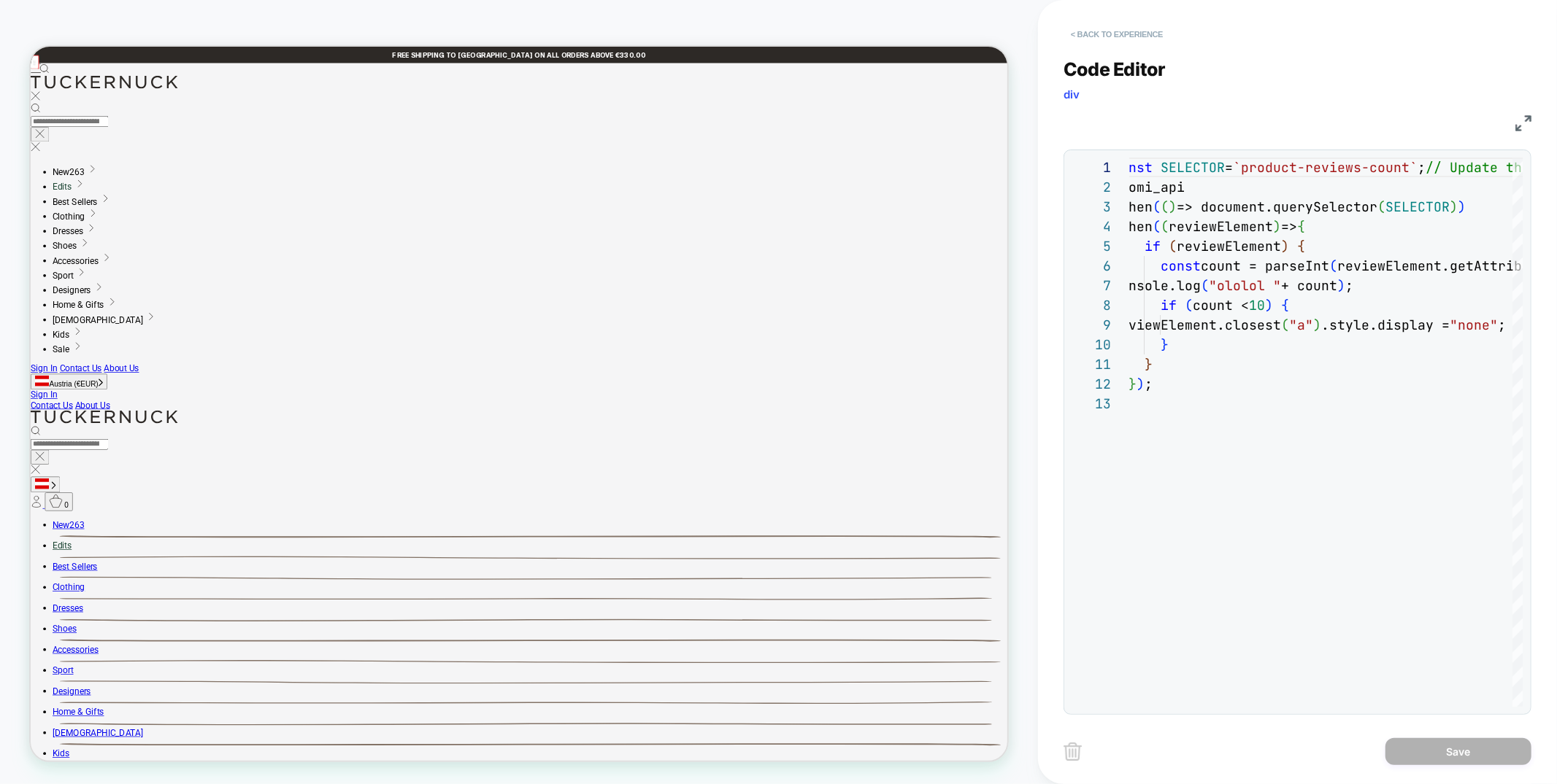
click at [25, 107] on button "< Back to experience" at bounding box center [12, 117] width 25 height 20
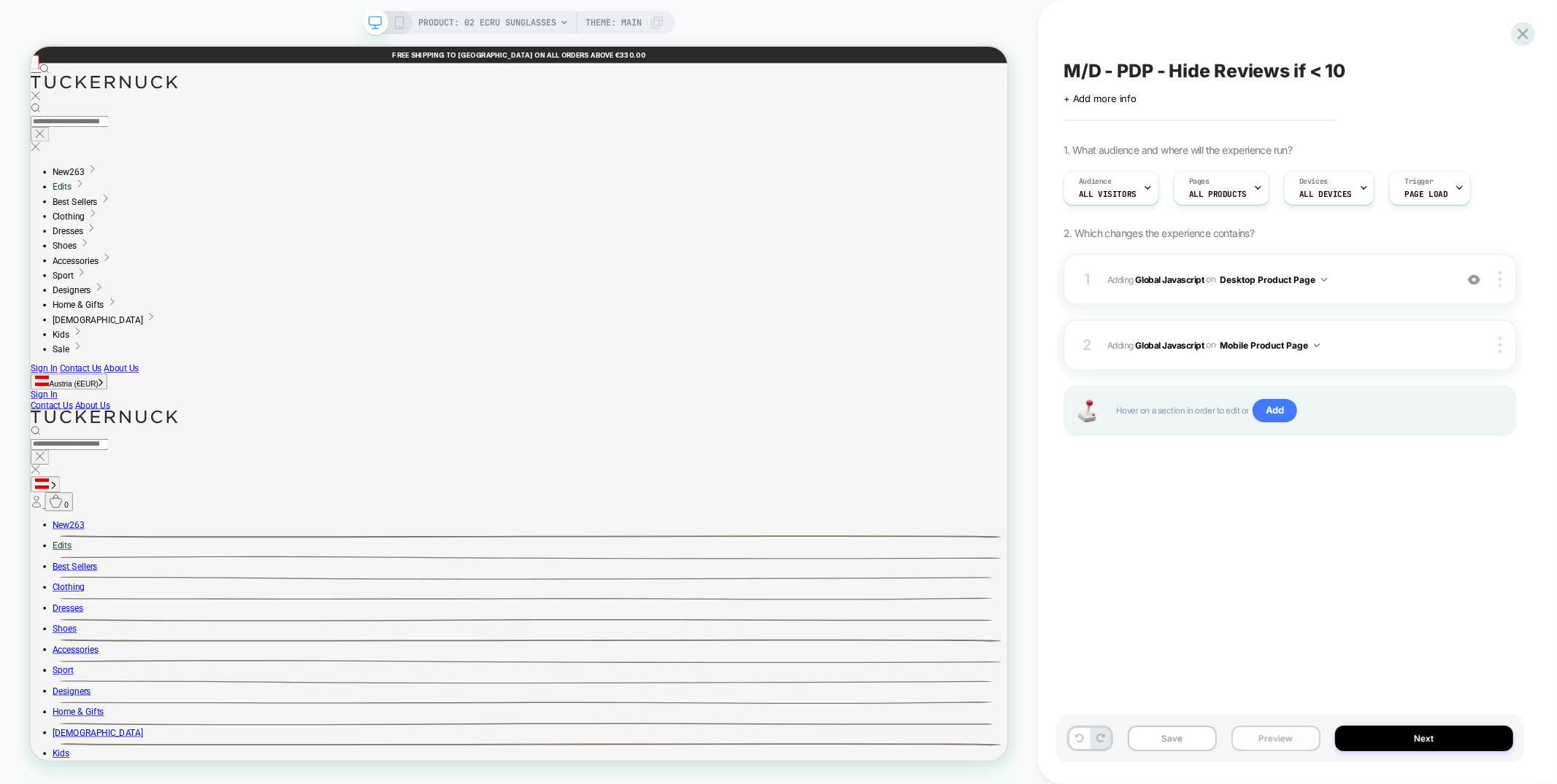
click at [0, 0] on button "Preview" at bounding box center [0, 0] width 0 height 0
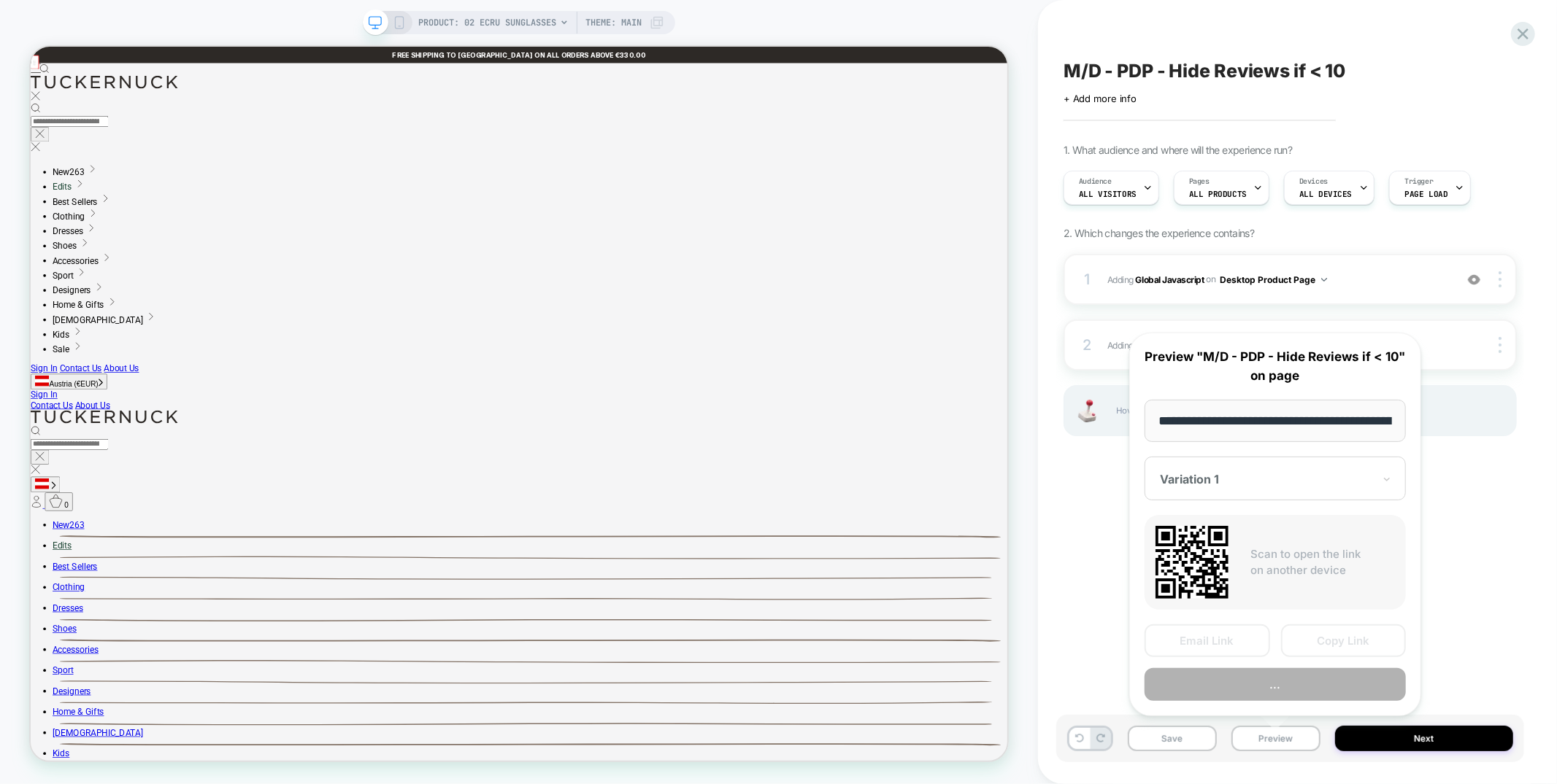
scroll to position [0, 159]
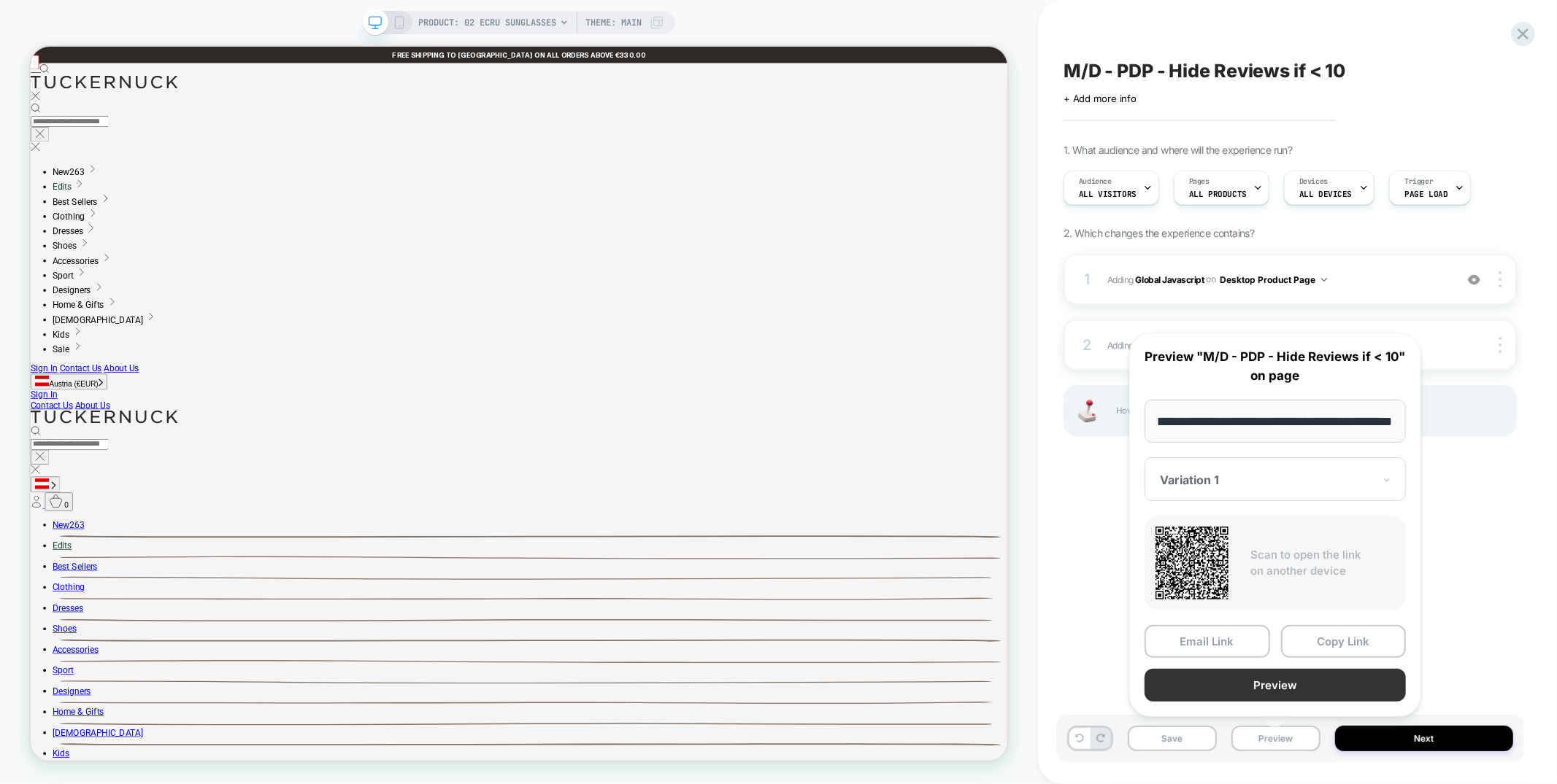
click at [0, 0] on button "Preview" at bounding box center [0, 0] width 0 height 0
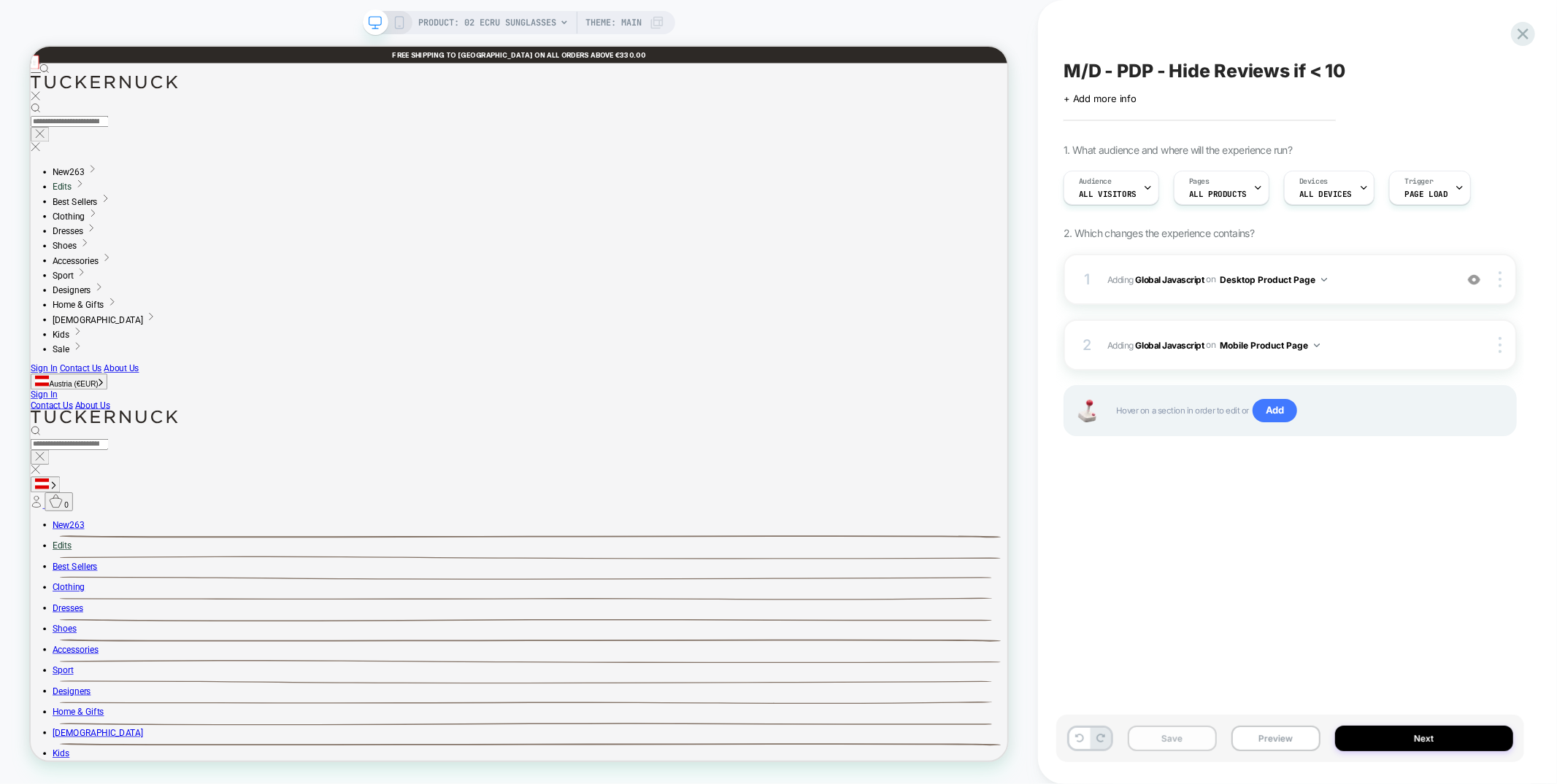
click at [0, 0] on button "Save" at bounding box center [0, 0] width 0 height 0
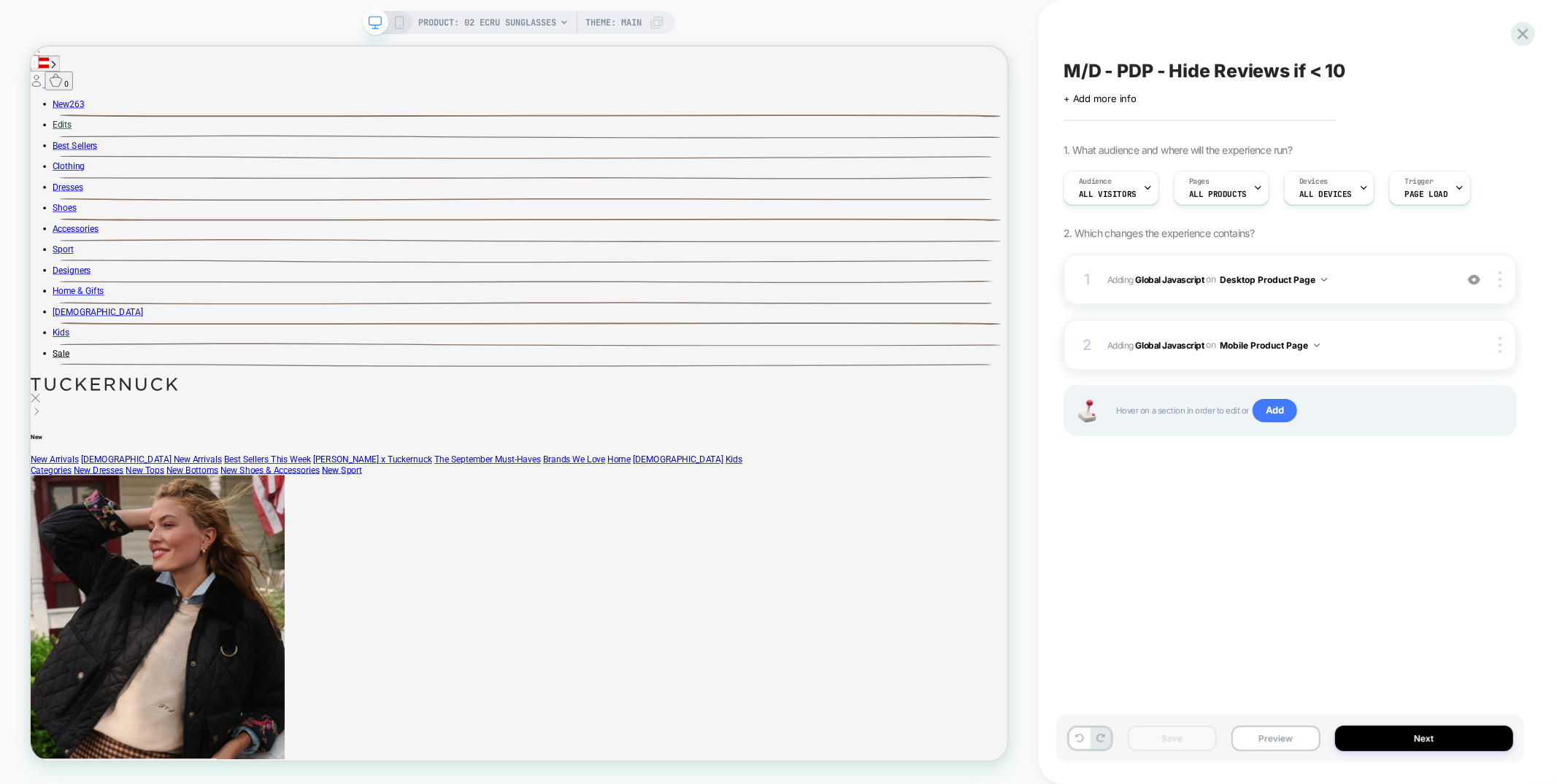
scroll to position [0, 0]
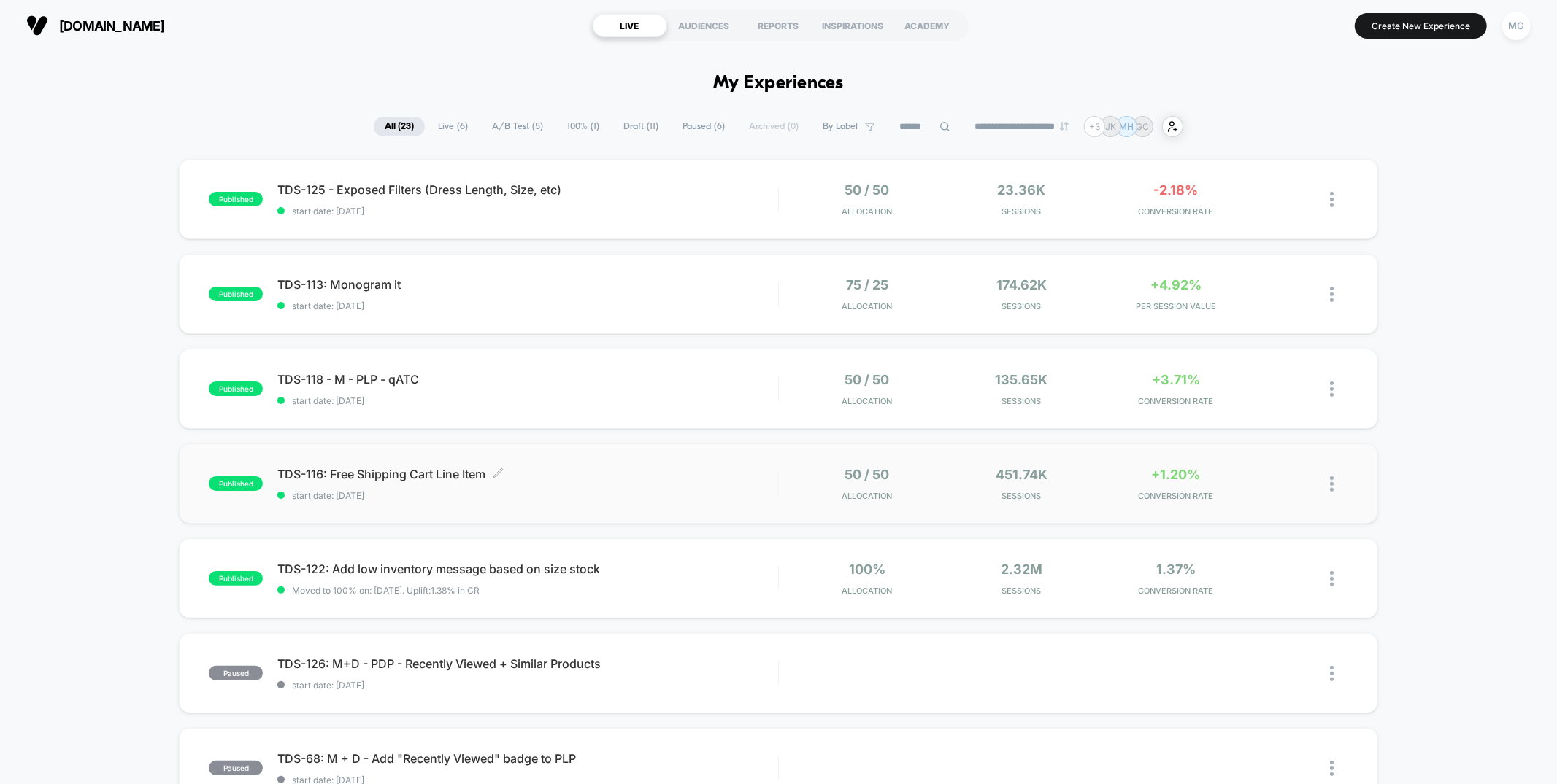
click at [615, 477] on span "TDS-116: Free Shipping Cart Line Item Click to edit experience details" at bounding box center [527, 474] width 500 height 15
